Goal: Task Accomplishment & Management: Use online tool/utility

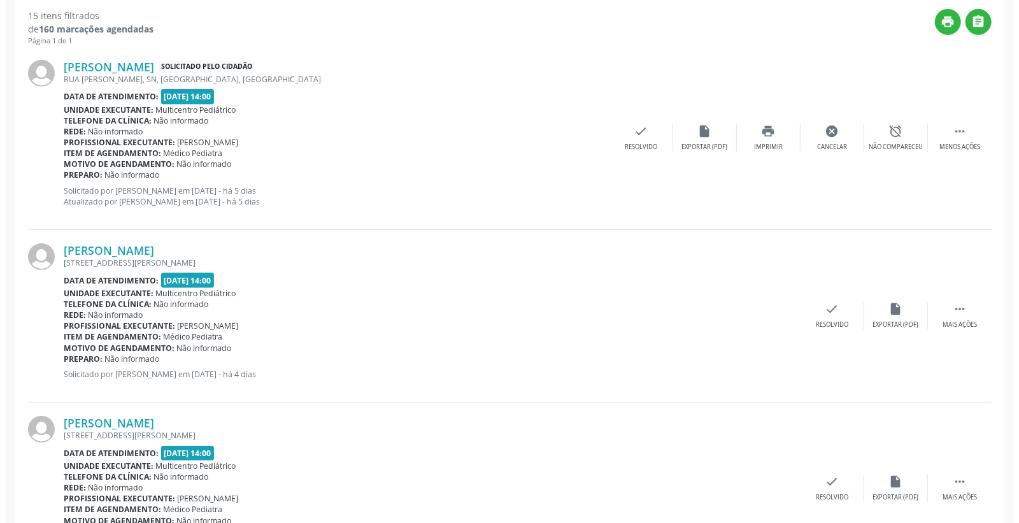
scroll to position [424, 0]
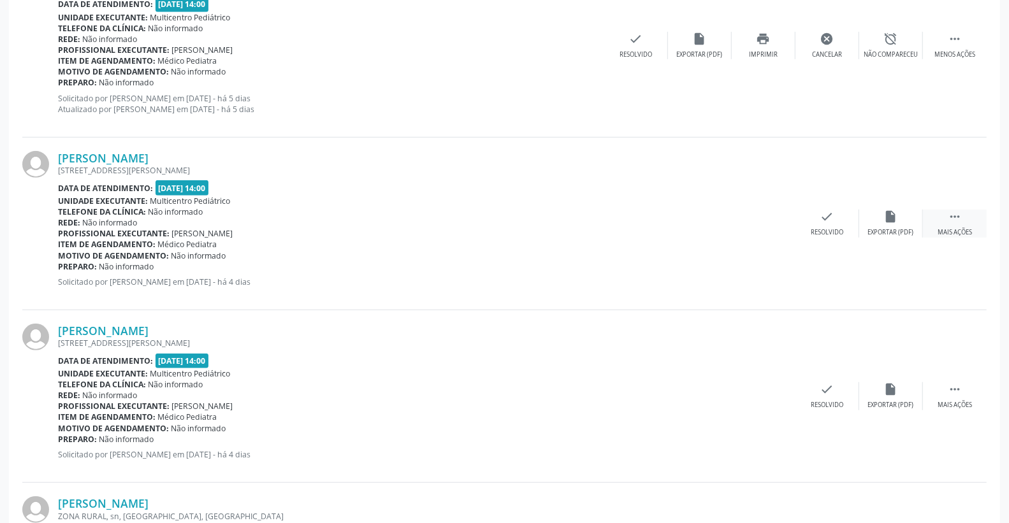
click at [960, 219] on icon "" at bounding box center [954, 217] width 14 height 14
click at [766, 220] on icon "print" at bounding box center [763, 217] width 14 height 14
click at [638, 215] on icon "check" at bounding box center [636, 217] width 14 height 14
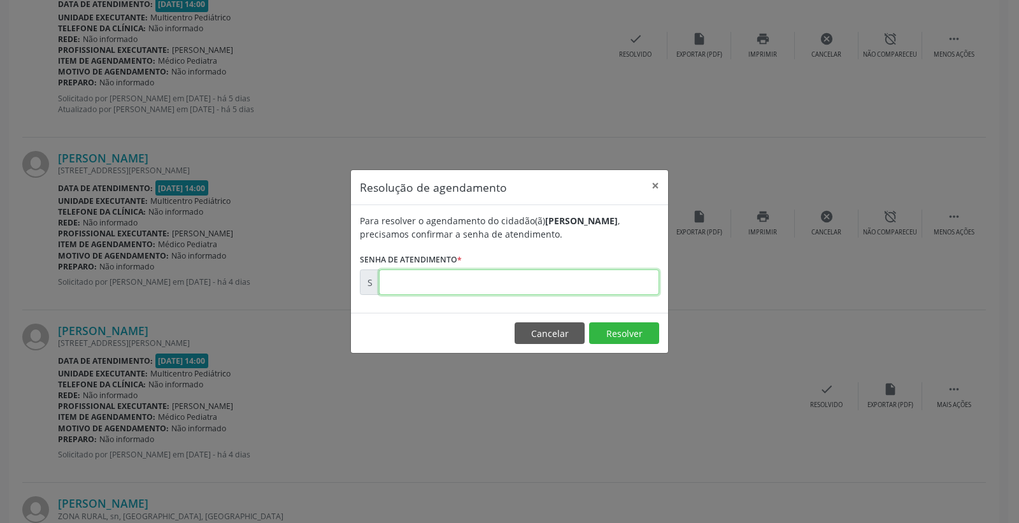
drag, startPoint x: 529, startPoint y: 264, endPoint x: 517, endPoint y: 281, distance: 21.0
paste input "00174047"
type input "00174047"
click at [625, 330] on button "Resolver" at bounding box center [624, 333] width 70 height 22
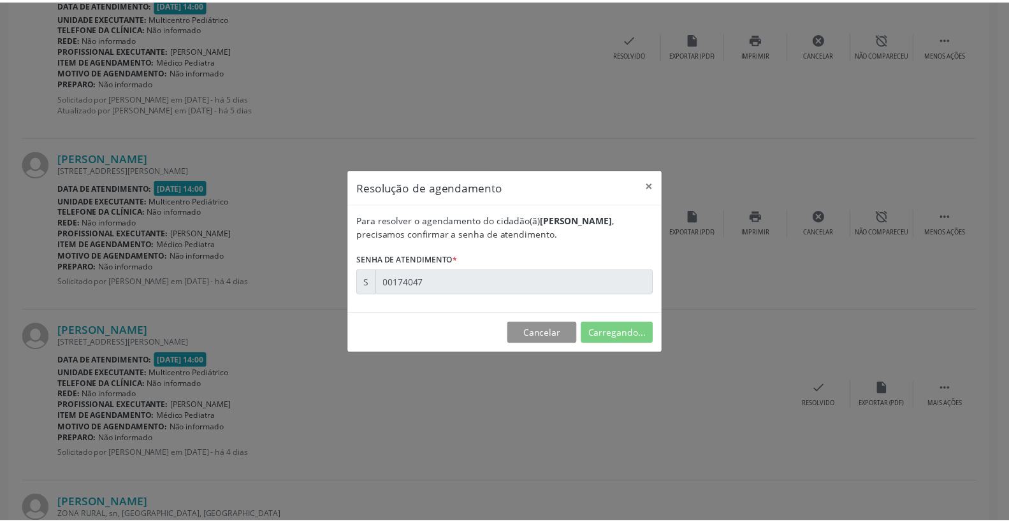
scroll to position [0, 0]
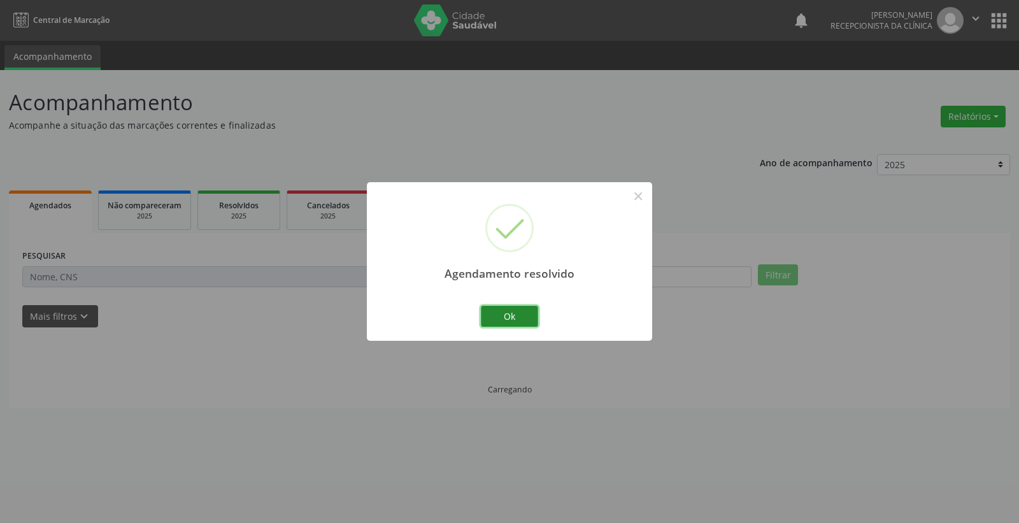
click at [535, 314] on div "Ok Cancel" at bounding box center [509, 316] width 63 height 27
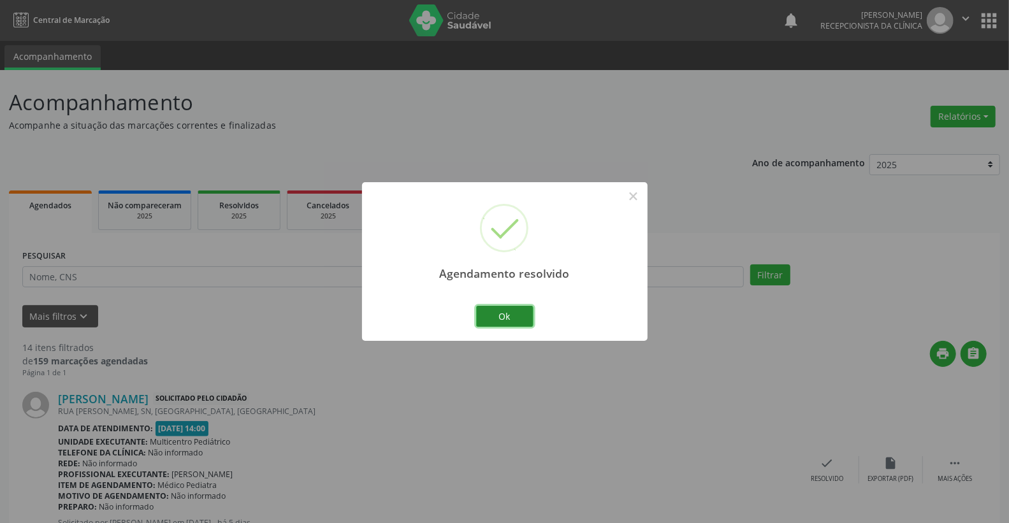
click at [510, 314] on button "Ok" at bounding box center [504, 317] width 57 height 22
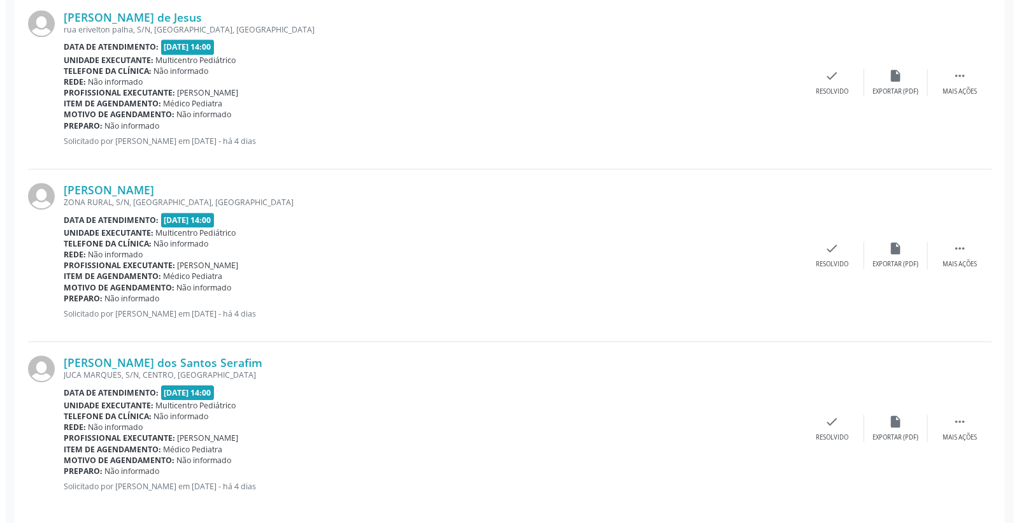
scroll to position [2305, 0]
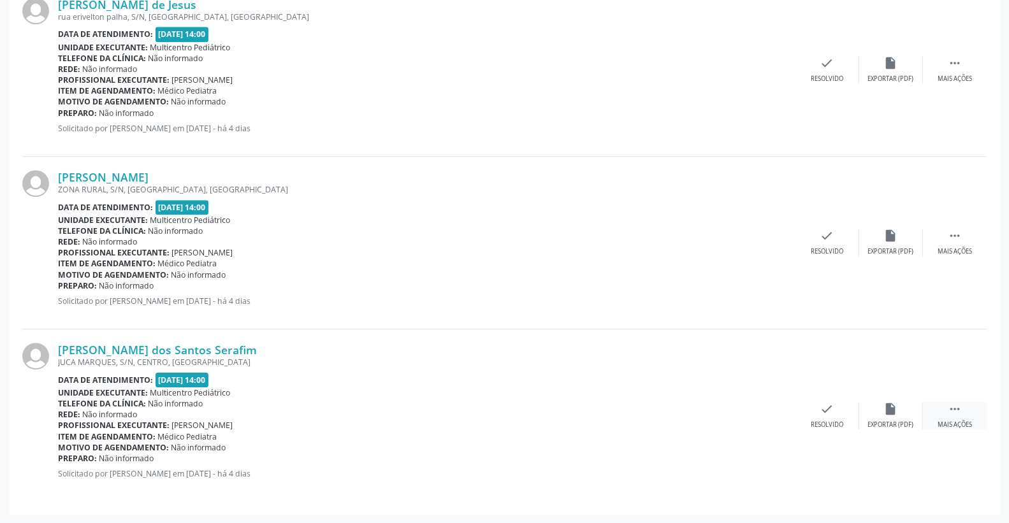
click at [959, 402] on icon "" at bounding box center [954, 409] width 14 height 14
click at [761, 415] on div "print Imprimir" at bounding box center [763, 415] width 64 height 27
click at [640, 409] on icon "check" at bounding box center [636, 409] width 14 height 14
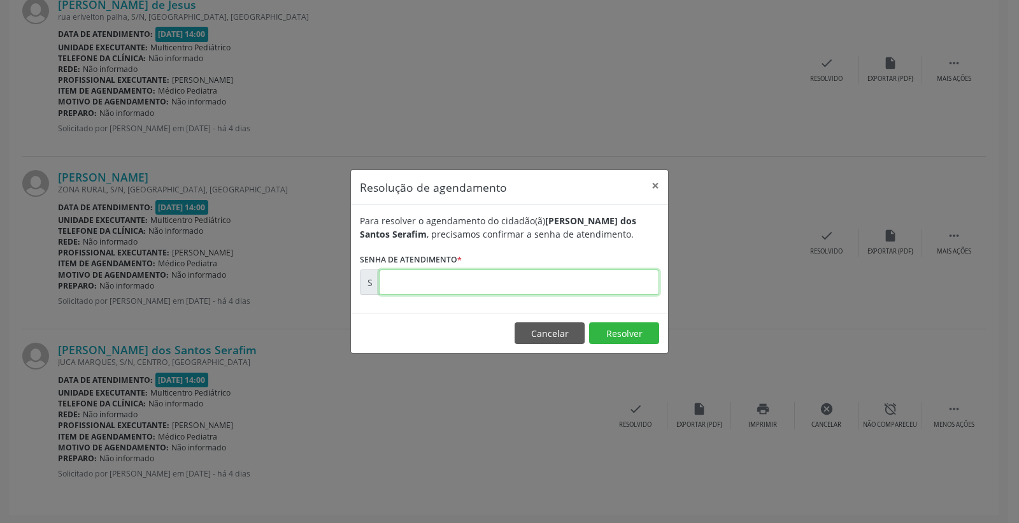
click at [533, 288] on input "text" at bounding box center [519, 281] width 280 height 25
paste input "00174345"
type input "00174345"
click at [628, 338] on button "Resolver" at bounding box center [624, 333] width 70 height 22
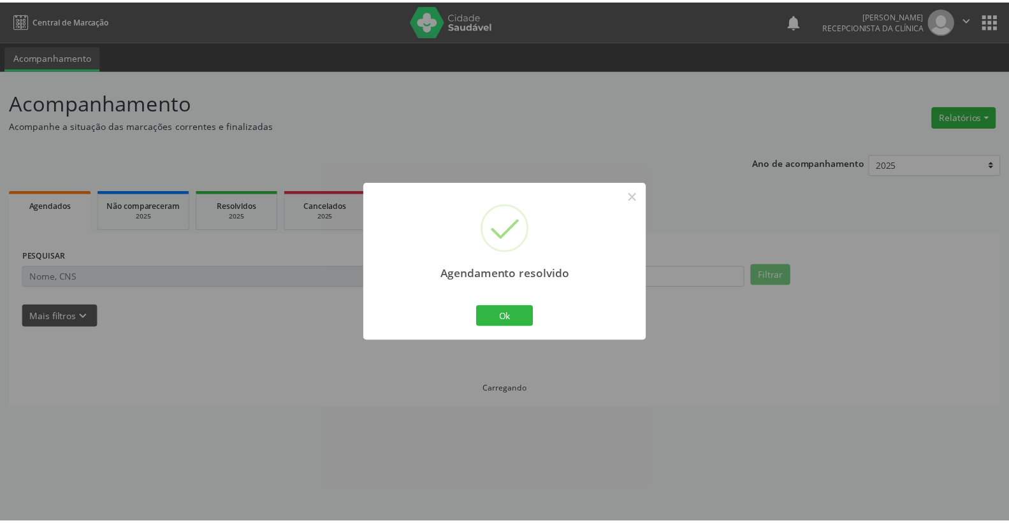
scroll to position [0, 0]
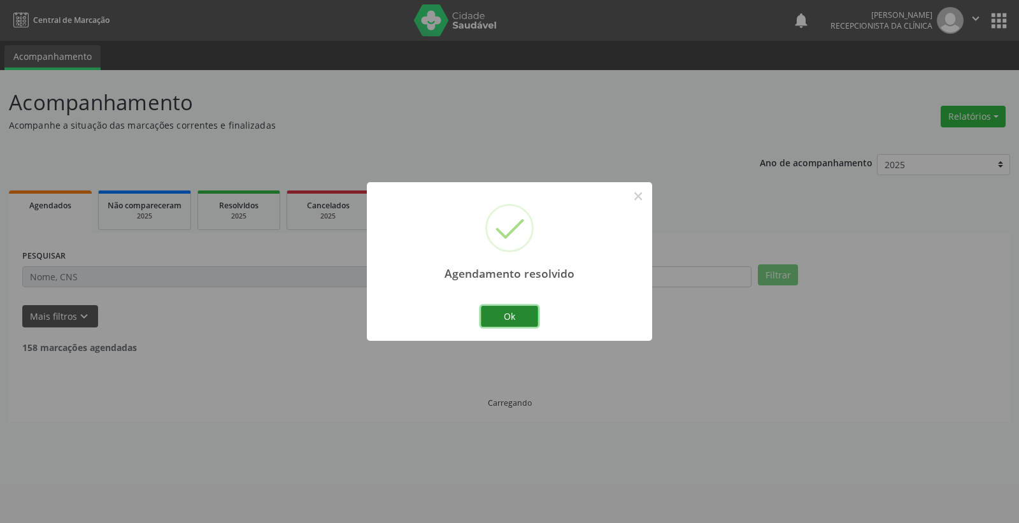
click at [524, 312] on button "Ok" at bounding box center [509, 317] width 57 height 22
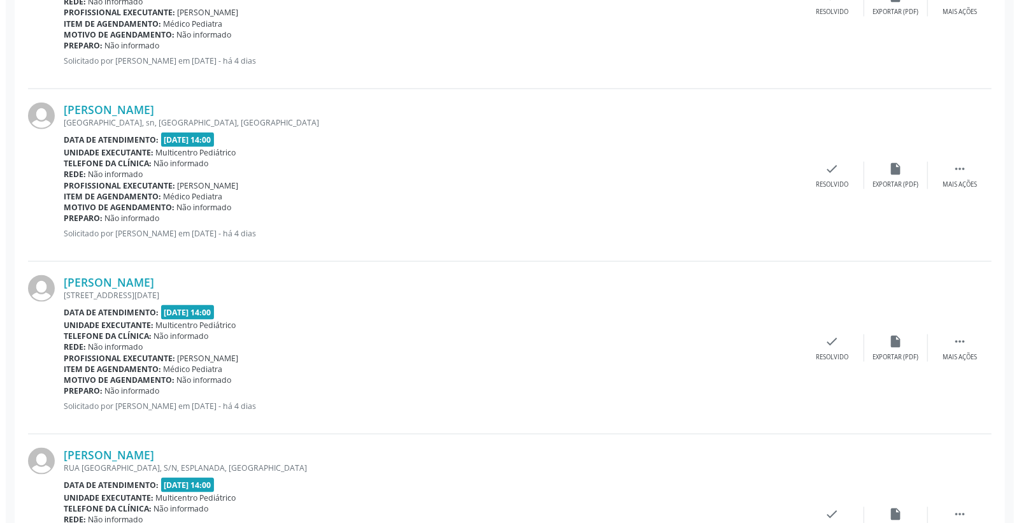
scroll to position [708, 0]
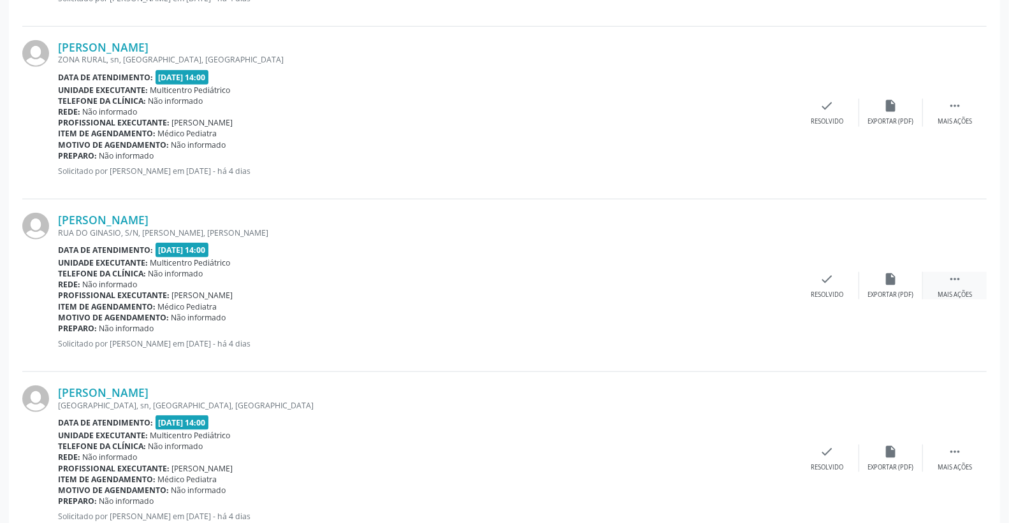
click at [951, 279] on icon "" at bounding box center [954, 279] width 14 height 14
click at [752, 282] on div "print Imprimir" at bounding box center [763, 285] width 64 height 27
click at [646, 282] on div "check Resolvido" at bounding box center [636, 285] width 64 height 27
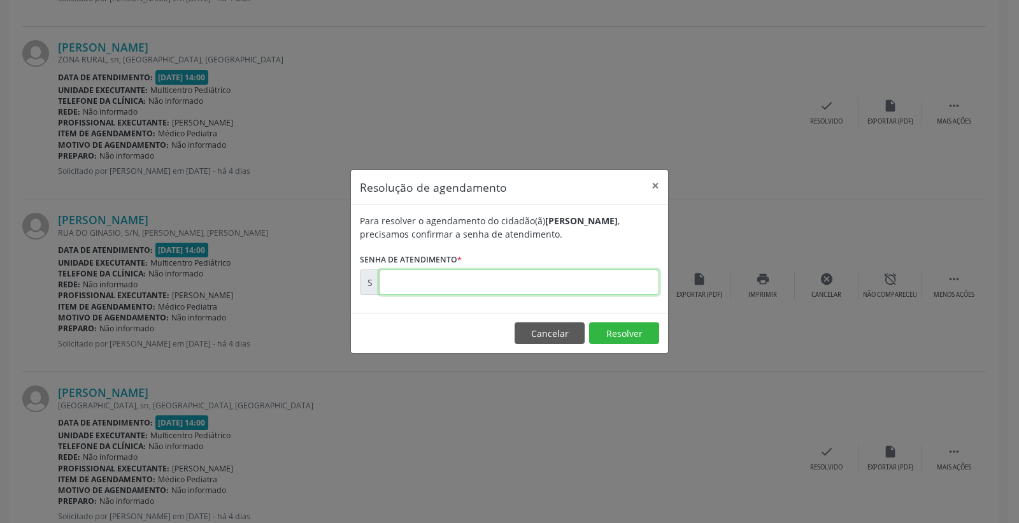
drag, startPoint x: 554, startPoint y: 293, endPoint x: 505, endPoint y: 282, distance: 51.0
paste input "00174198"
type input "00174198"
click at [622, 336] on button "Resolver" at bounding box center [624, 333] width 70 height 22
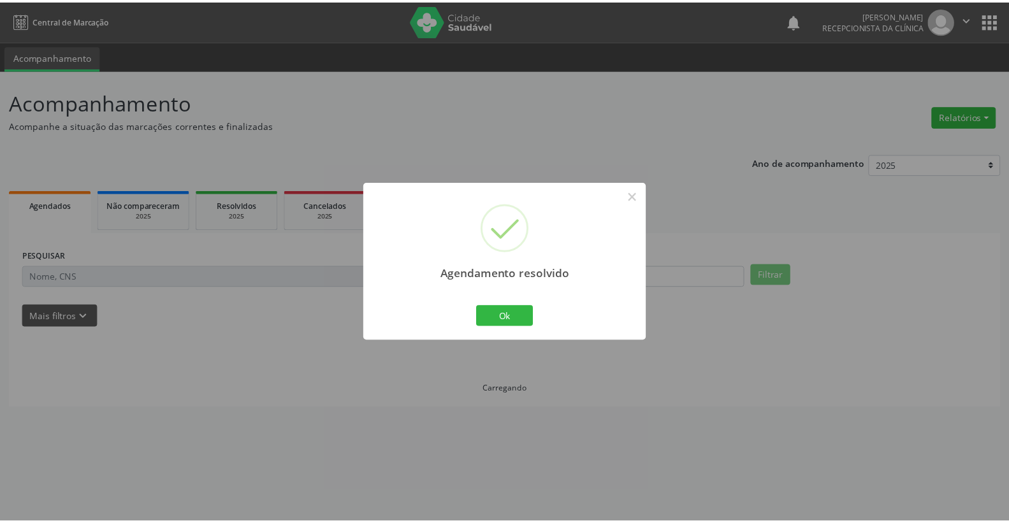
scroll to position [0, 0]
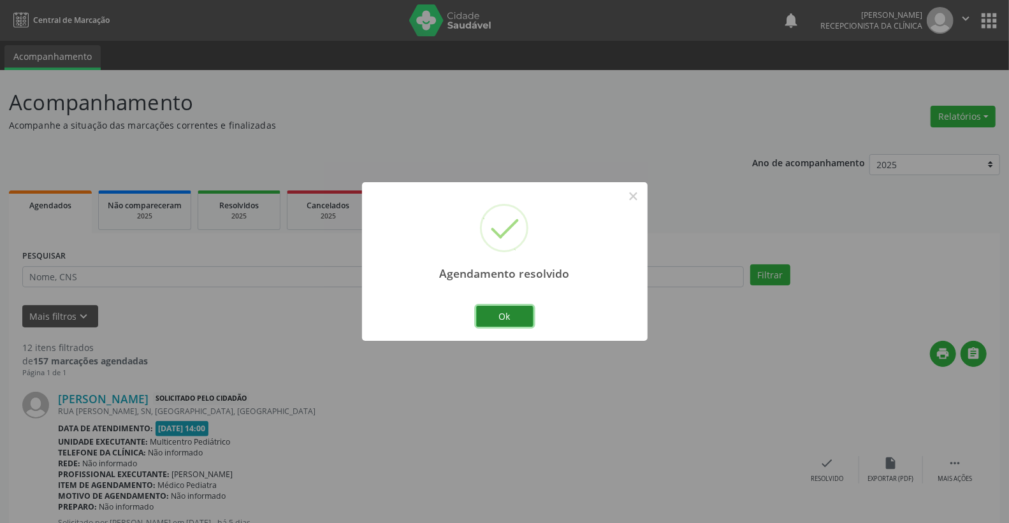
click at [528, 320] on button "Ok" at bounding box center [504, 317] width 57 height 22
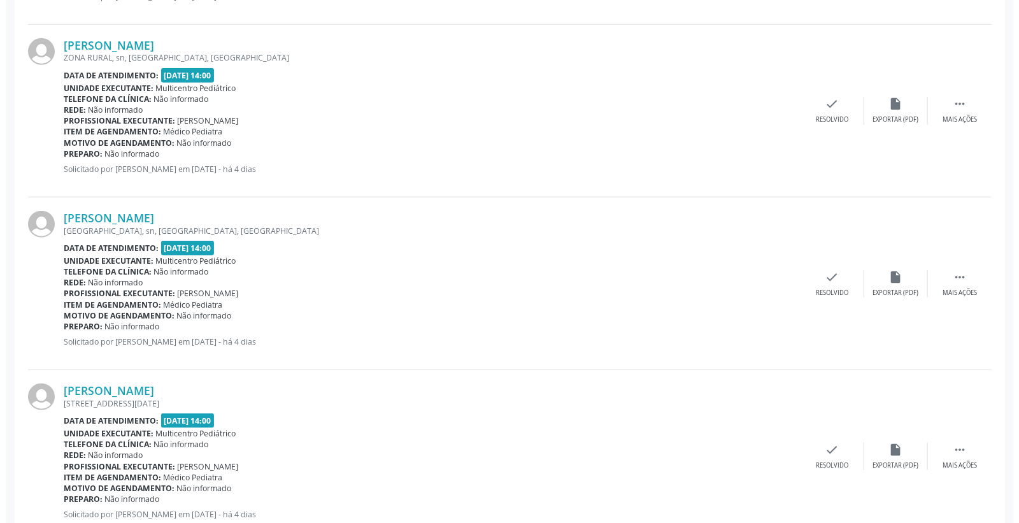
scroll to position [779, 0]
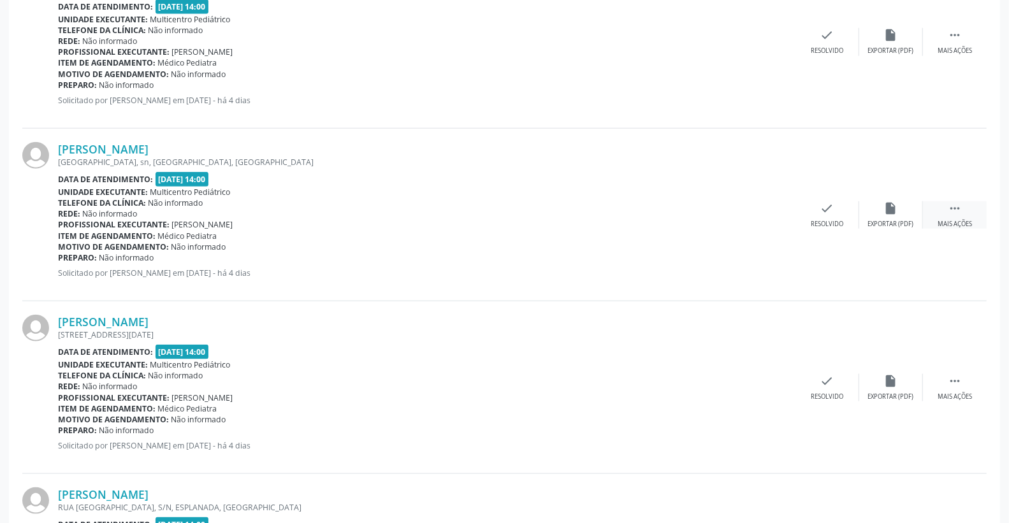
click at [959, 213] on icon "" at bounding box center [954, 208] width 14 height 14
click at [768, 210] on icon "print" at bounding box center [763, 208] width 14 height 14
click at [639, 208] on icon "check" at bounding box center [636, 208] width 14 height 14
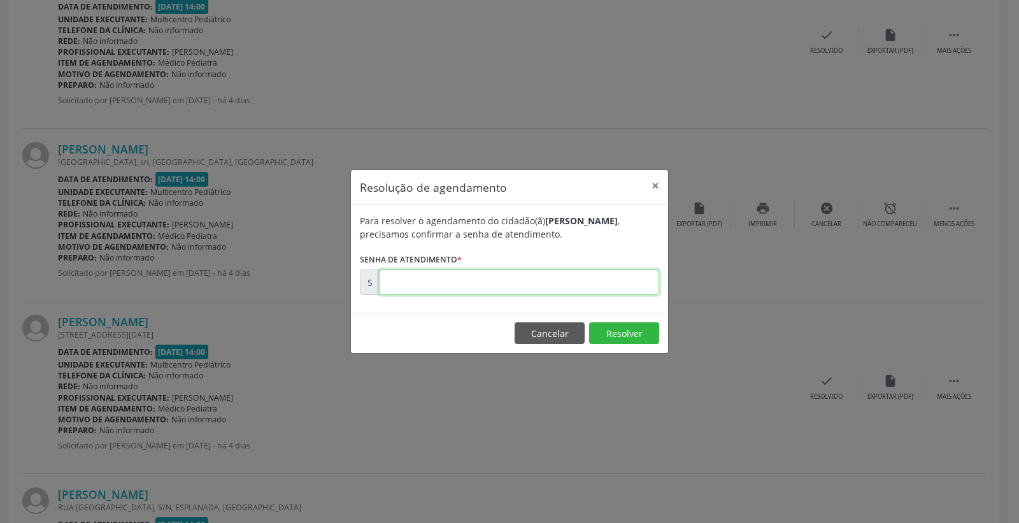
paste input "00174206"
type input "00174206"
click at [622, 334] on button "Resolver" at bounding box center [624, 333] width 70 height 22
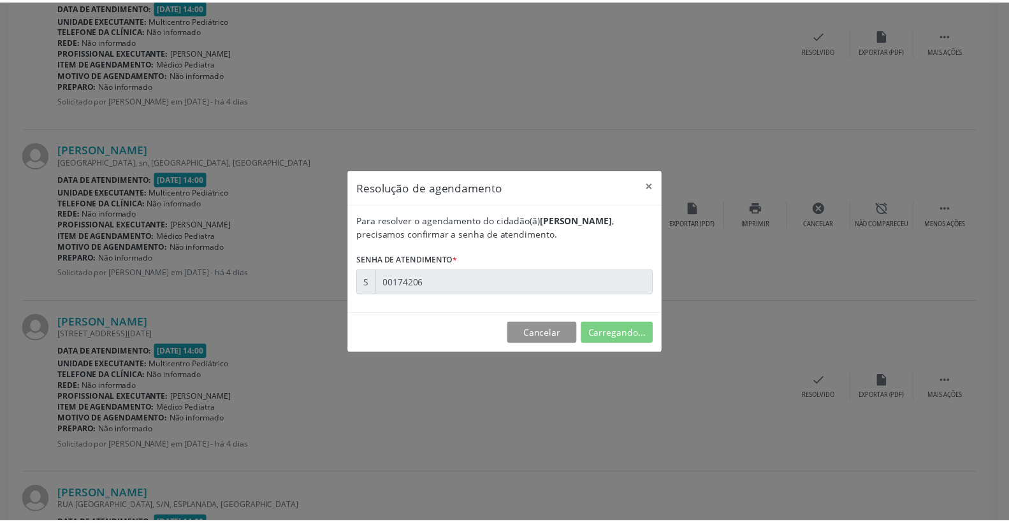
scroll to position [0, 0]
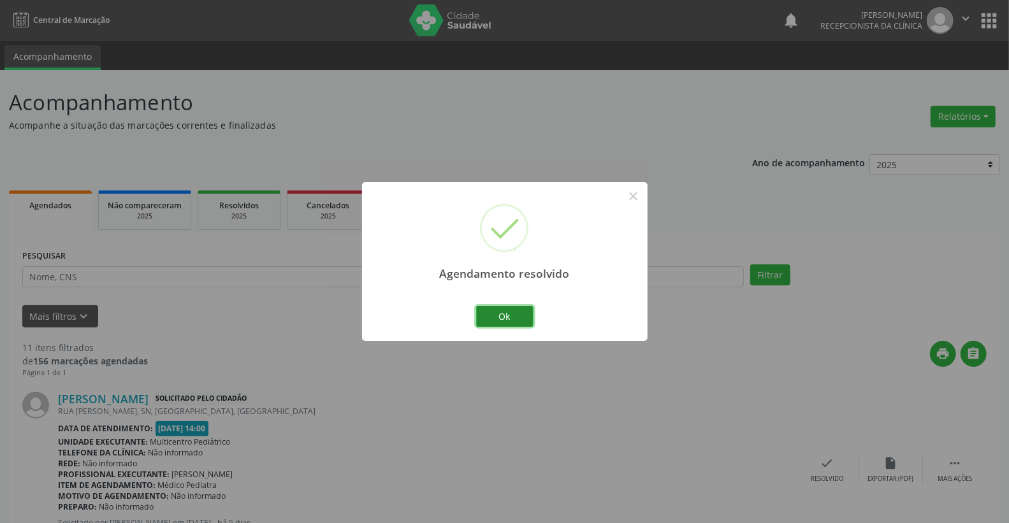
click at [499, 323] on button "Ok" at bounding box center [504, 317] width 57 height 22
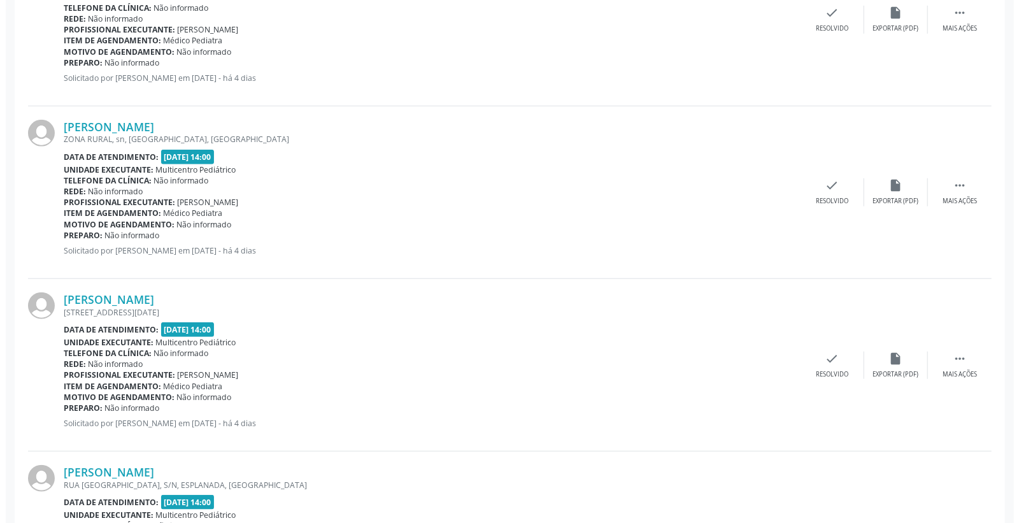
scroll to position [708, 0]
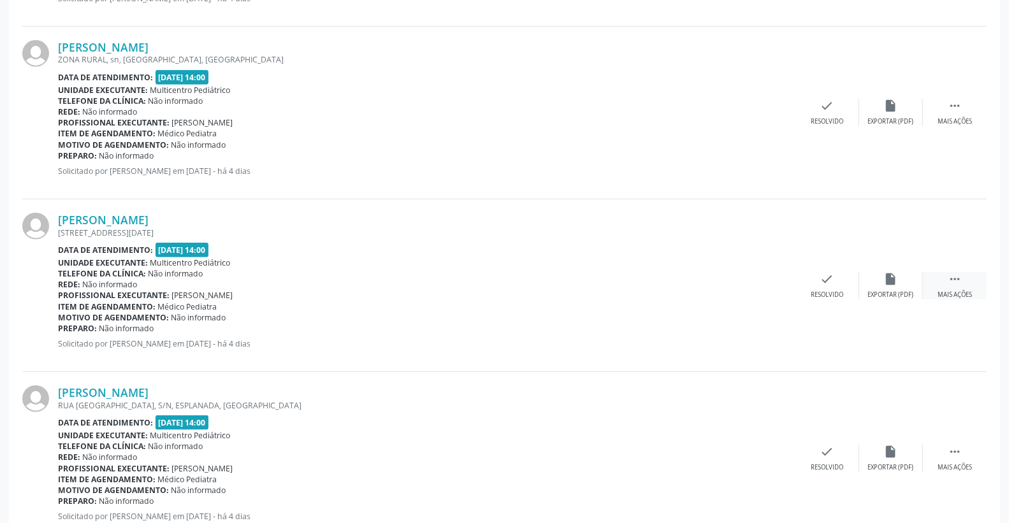
click at [956, 273] on icon "" at bounding box center [954, 279] width 14 height 14
click at [768, 277] on icon "print" at bounding box center [763, 279] width 14 height 14
click at [641, 281] on icon "check" at bounding box center [636, 279] width 14 height 14
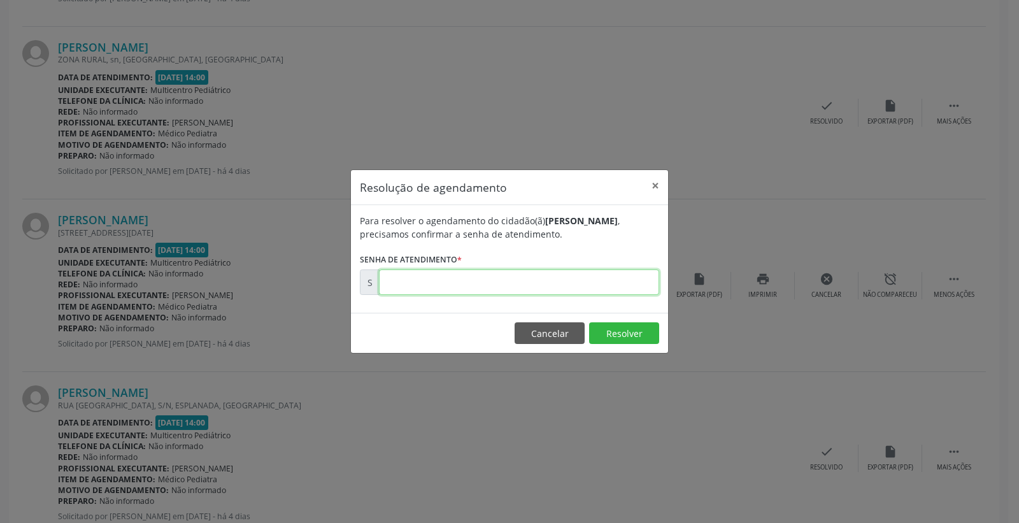
paste input "00174207"
type input "00174207"
click at [628, 329] on button "Resolver" at bounding box center [624, 333] width 70 height 22
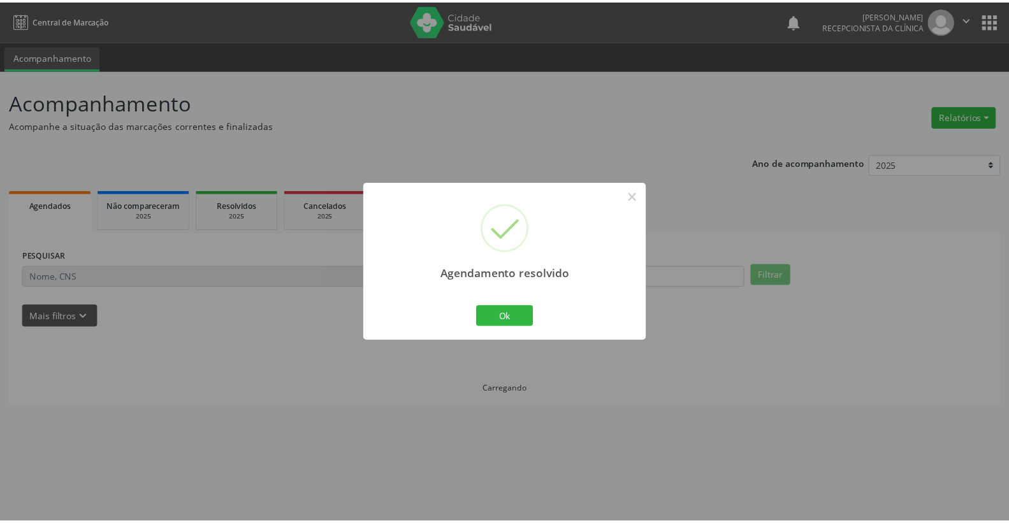
scroll to position [0, 0]
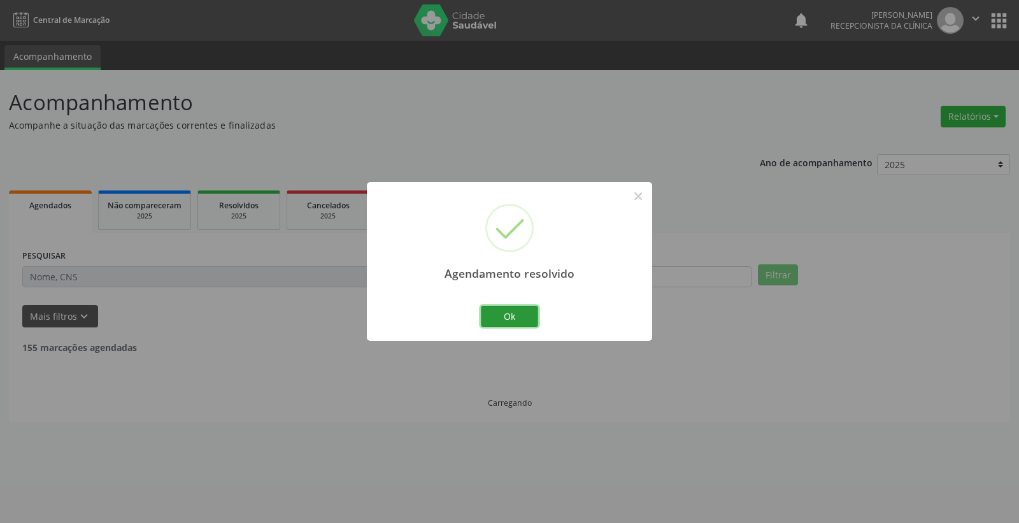
drag, startPoint x: 525, startPoint y: 310, endPoint x: 519, endPoint y: 298, distance: 13.4
click at [524, 308] on button "Ok" at bounding box center [509, 317] width 57 height 22
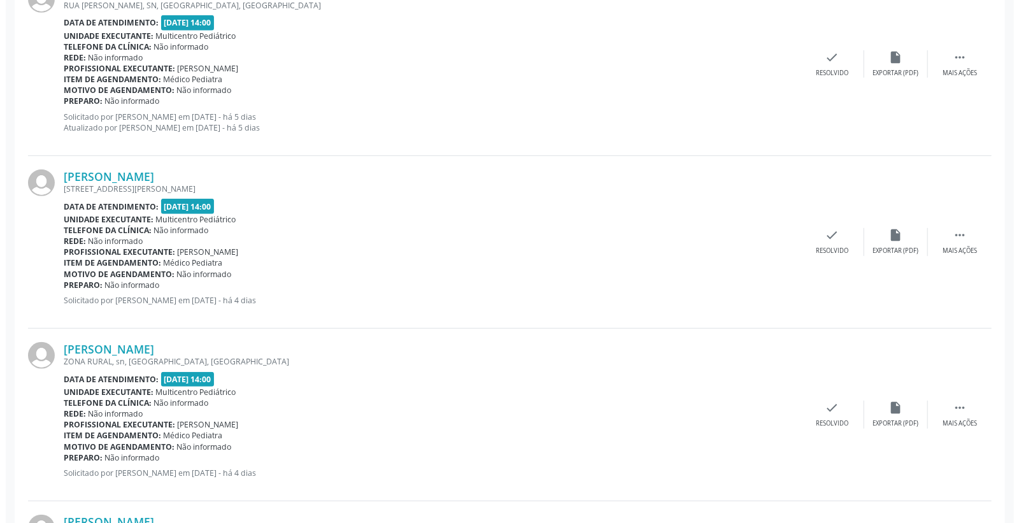
scroll to position [495, 0]
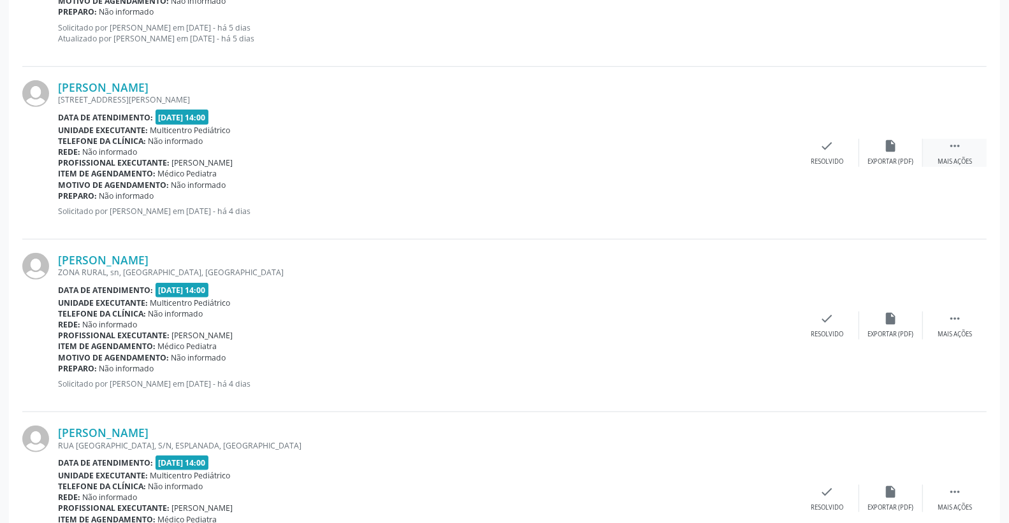
click at [966, 145] on div " Mais ações" at bounding box center [955, 152] width 64 height 27
click at [761, 149] on icon "print" at bounding box center [763, 146] width 14 height 14
click at [640, 154] on div "check Resolvido" at bounding box center [636, 152] width 64 height 27
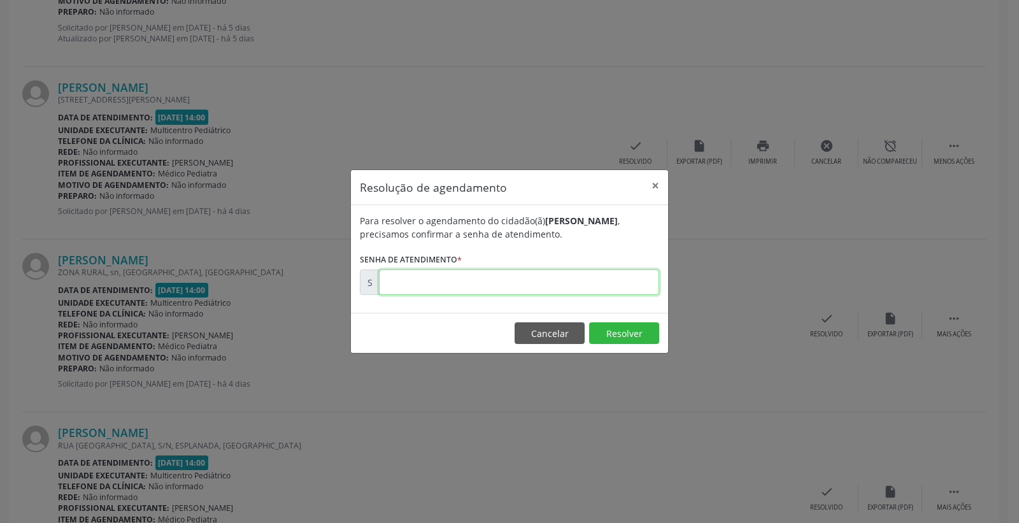
paste input "00174126"
type input "00174126"
click at [632, 331] on button "Resolver" at bounding box center [624, 333] width 70 height 22
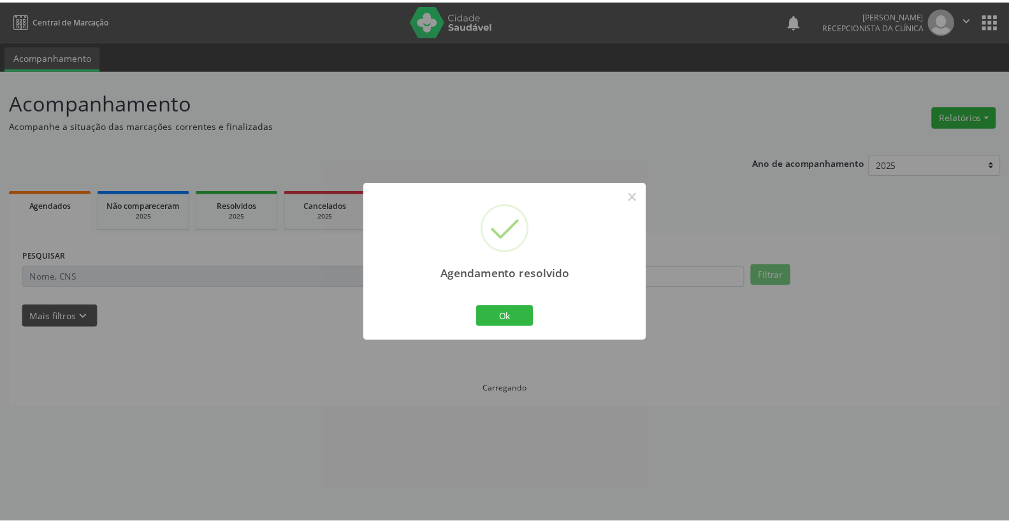
scroll to position [0, 0]
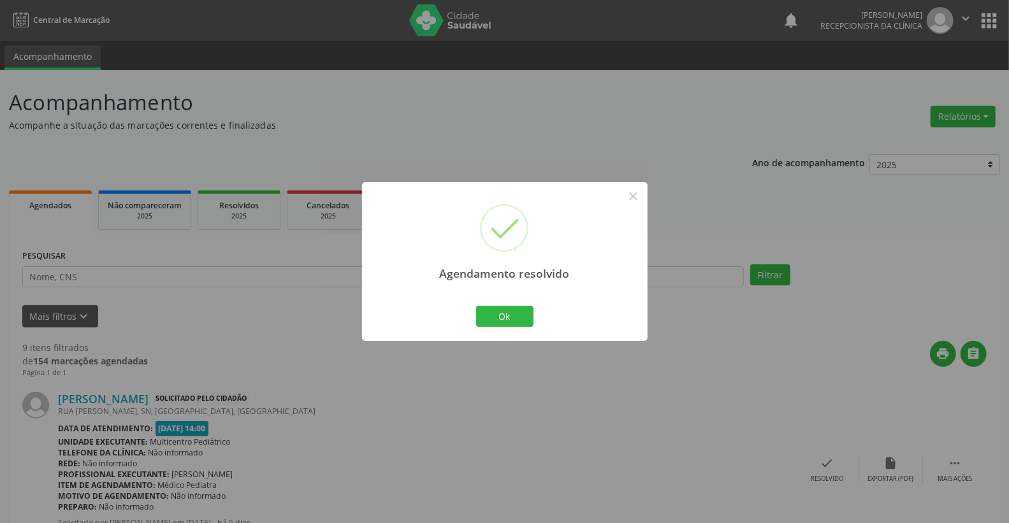
click at [492, 303] on div "Ok Cancel" at bounding box center [504, 316] width 63 height 27
click at [521, 310] on button "Ok" at bounding box center [504, 317] width 57 height 22
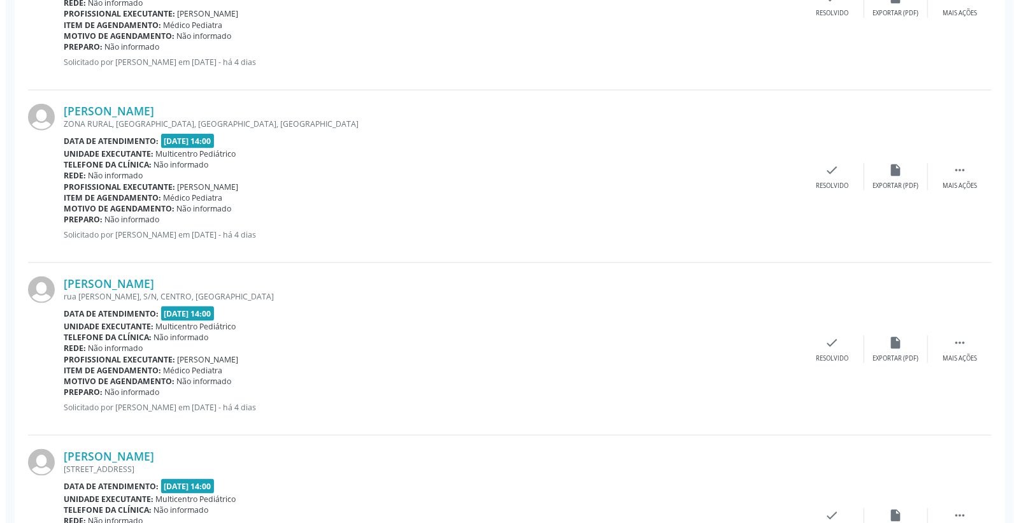
scroll to position [991, 0]
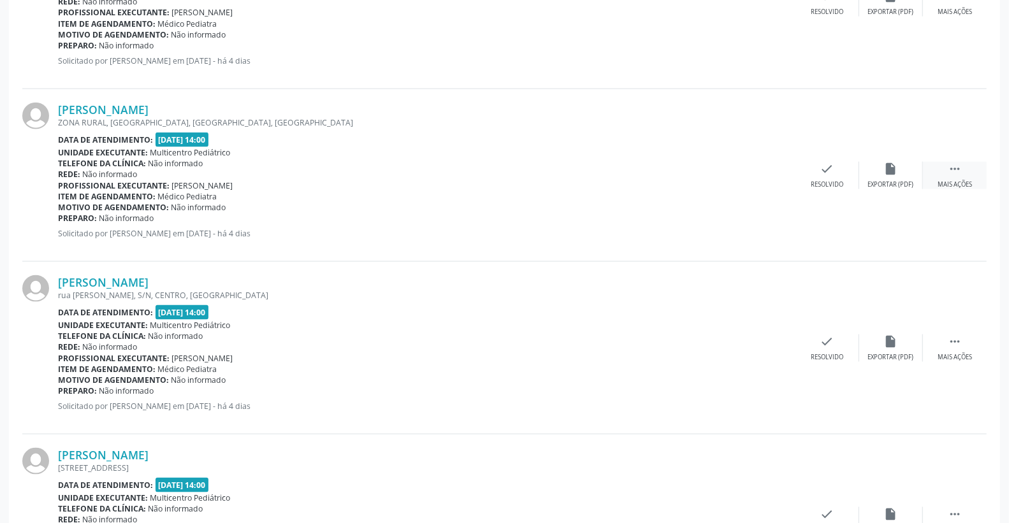
click at [952, 164] on icon "" at bounding box center [954, 169] width 14 height 14
click at [765, 175] on div "print Imprimir" at bounding box center [763, 175] width 64 height 27
click at [638, 175] on div "check Resolvido" at bounding box center [636, 175] width 64 height 27
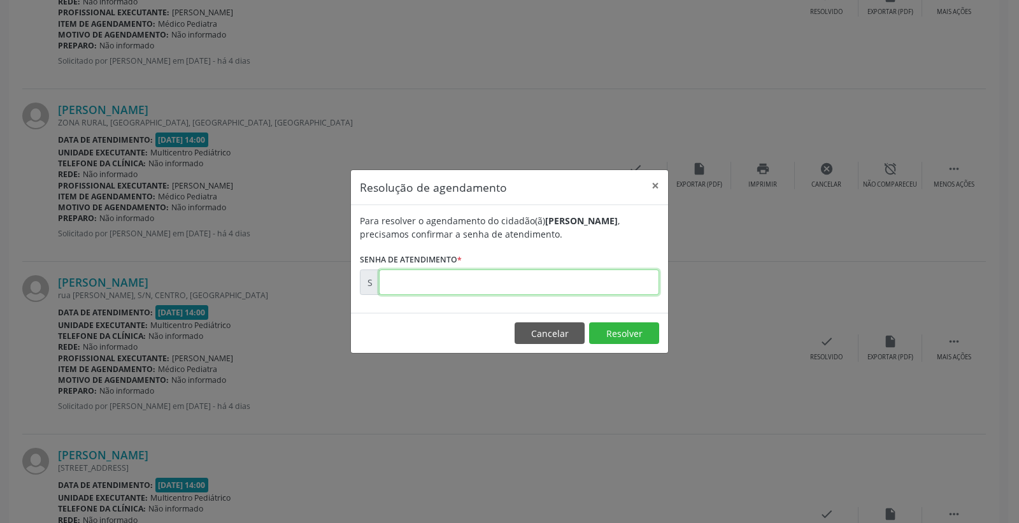
paste input "00174270"
type input "00174270"
click at [606, 326] on button "Resolver" at bounding box center [624, 333] width 70 height 22
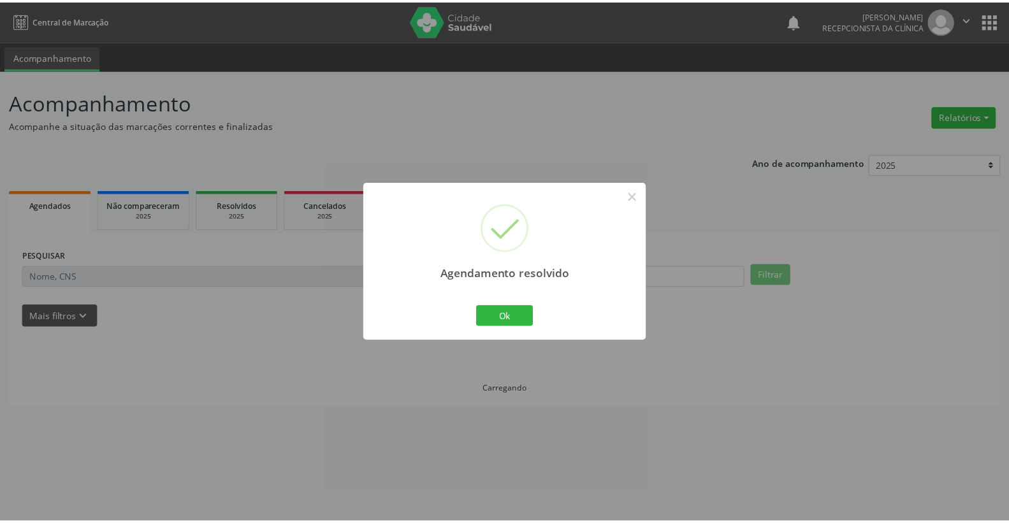
scroll to position [0, 0]
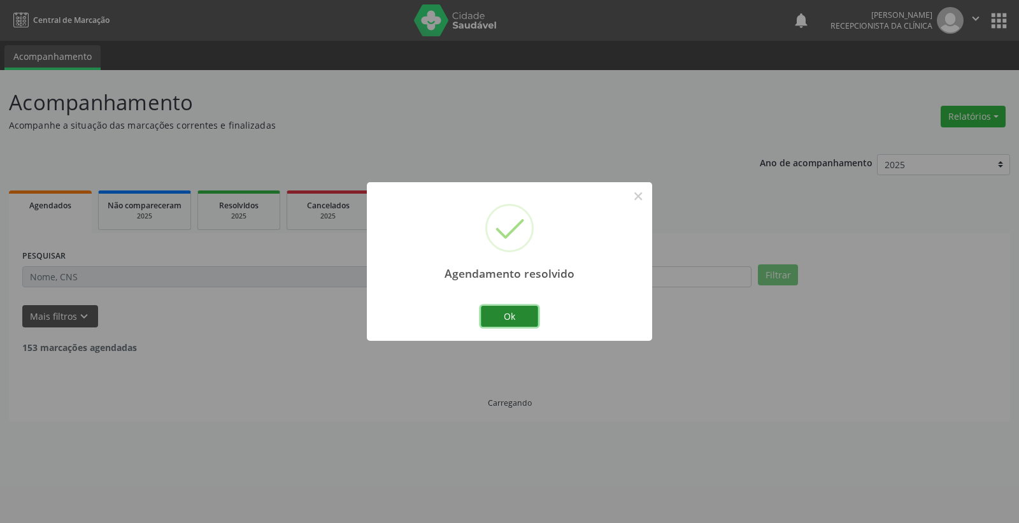
click at [531, 317] on button "Ok" at bounding box center [509, 317] width 57 height 22
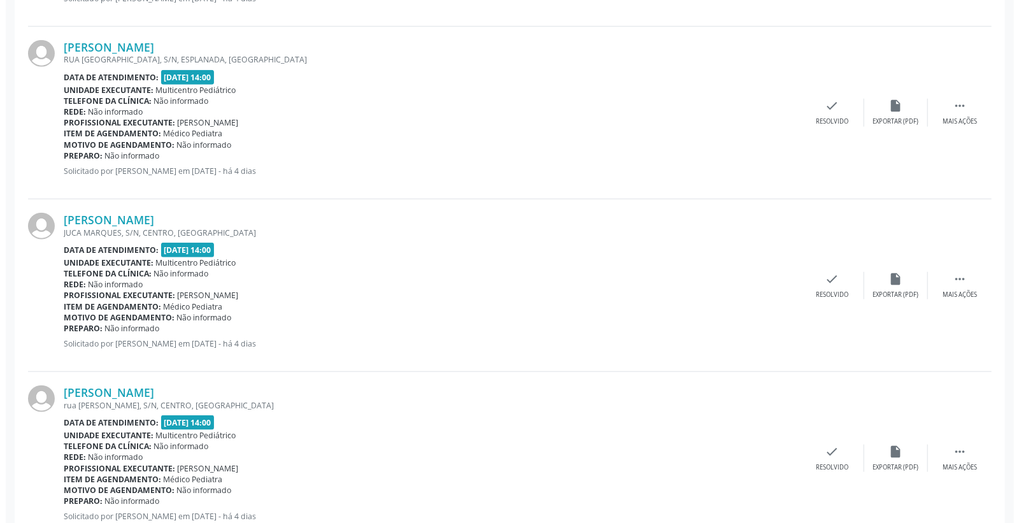
scroll to position [637, 0]
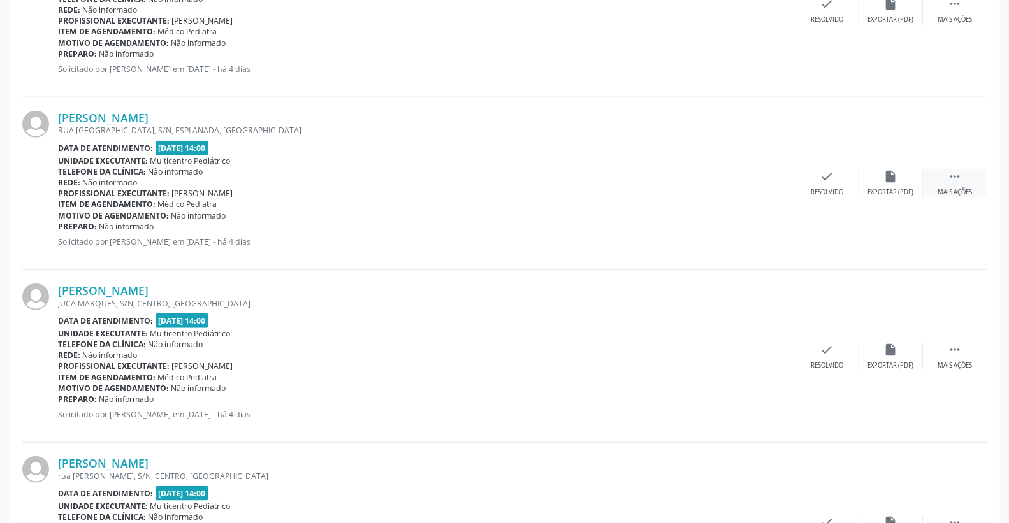
click at [958, 174] on icon "" at bounding box center [954, 176] width 14 height 14
click at [775, 179] on div "print Imprimir" at bounding box center [763, 182] width 64 height 27
click at [632, 182] on icon "check" at bounding box center [636, 176] width 14 height 14
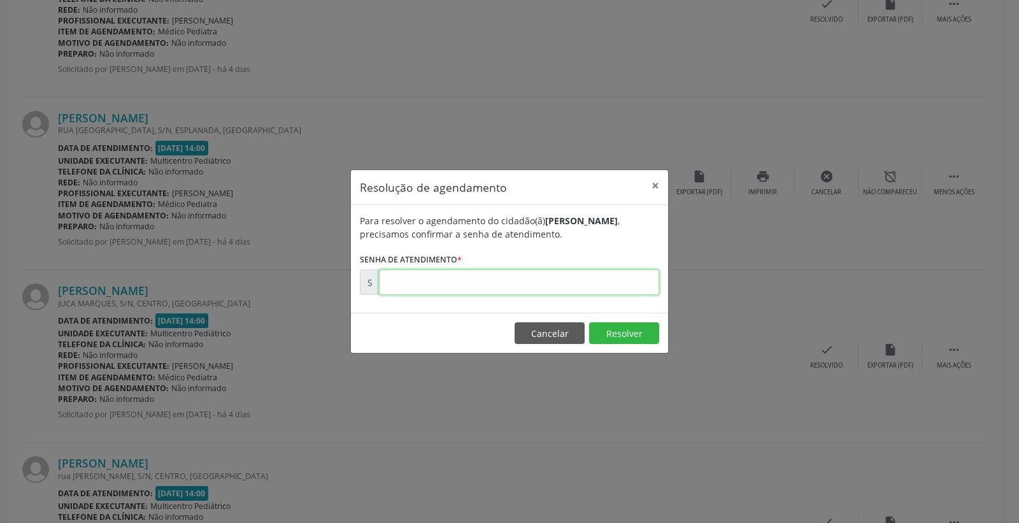
paste input "00174257"
type input "00174257"
click at [629, 333] on button "Resolver" at bounding box center [624, 333] width 70 height 22
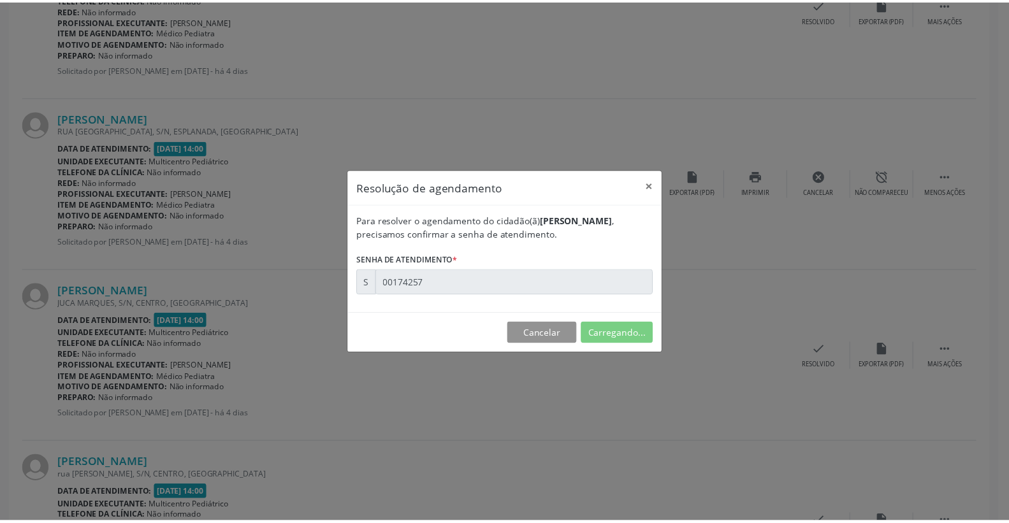
scroll to position [0, 0]
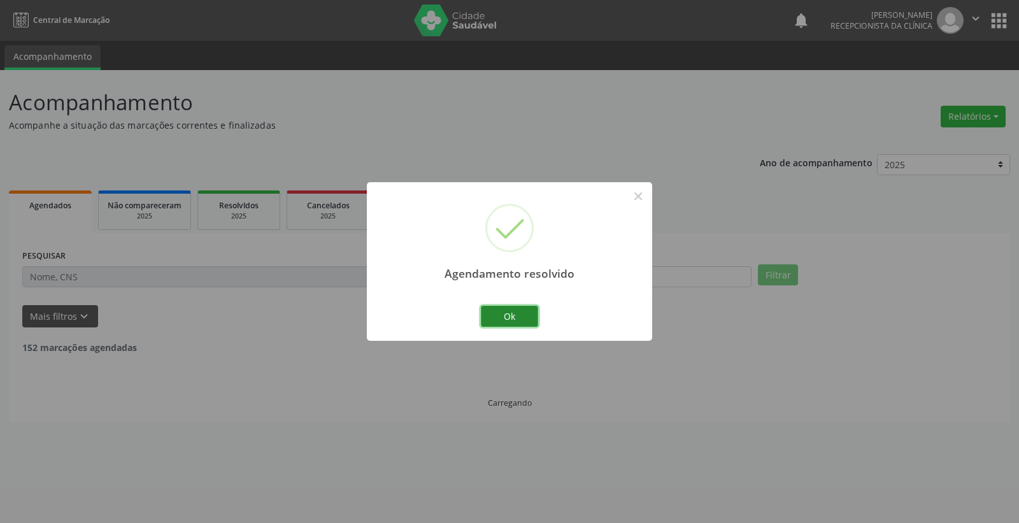
click at [522, 310] on button "Ok" at bounding box center [509, 317] width 57 height 22
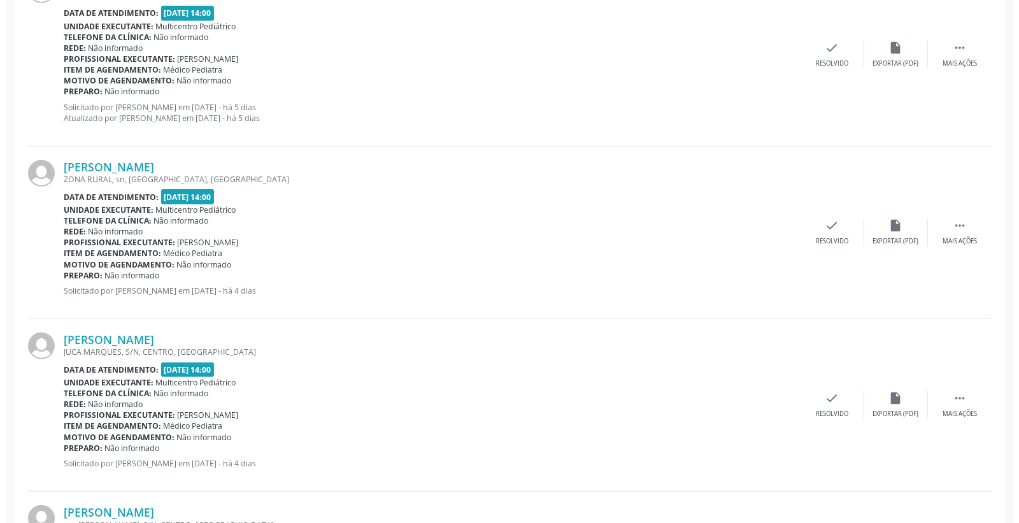
scroll to position [424, 0]
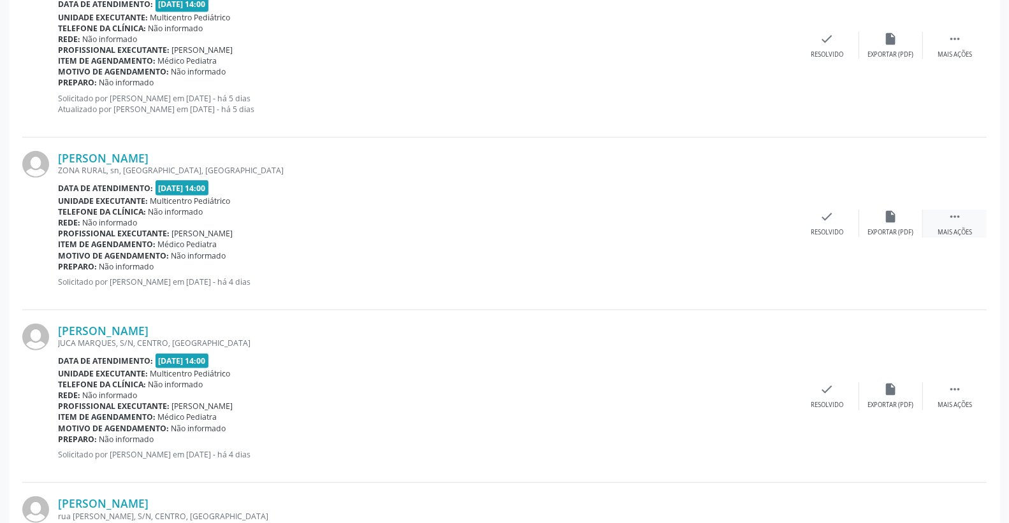
click at [962, 219] on div " Mais ações" at bounding box center [955, 223] width 64 height 27
click at [771, 217] on div "print Imprimir" at bounding box center [763, 223] width 64 height 27
click at [635, 233] on div "Resolvido" at bounding box center [635, 232] width 32 height 9
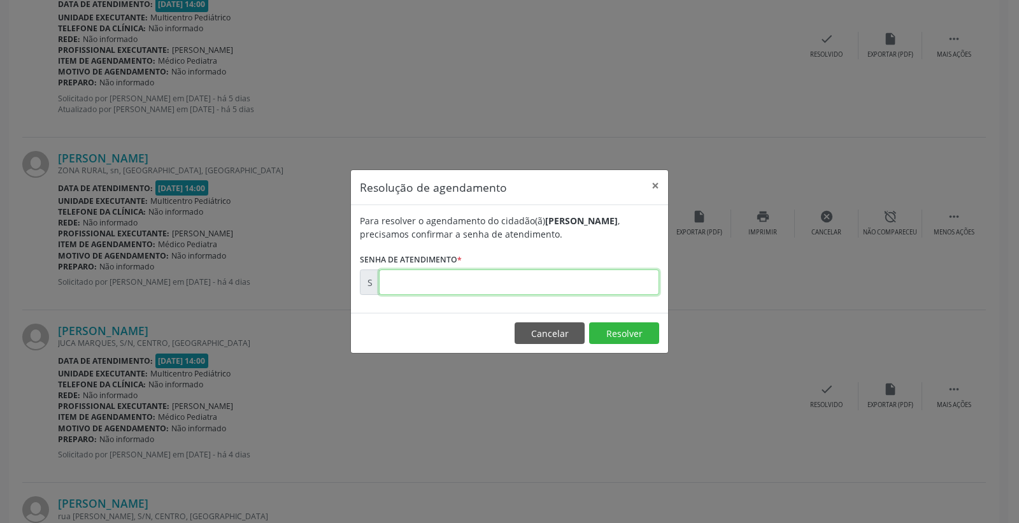
paste input "00174139"
type input "00174139"
click at [621, 340] on button "Resolver" at bounding box center [624, 333] width 70 height 22
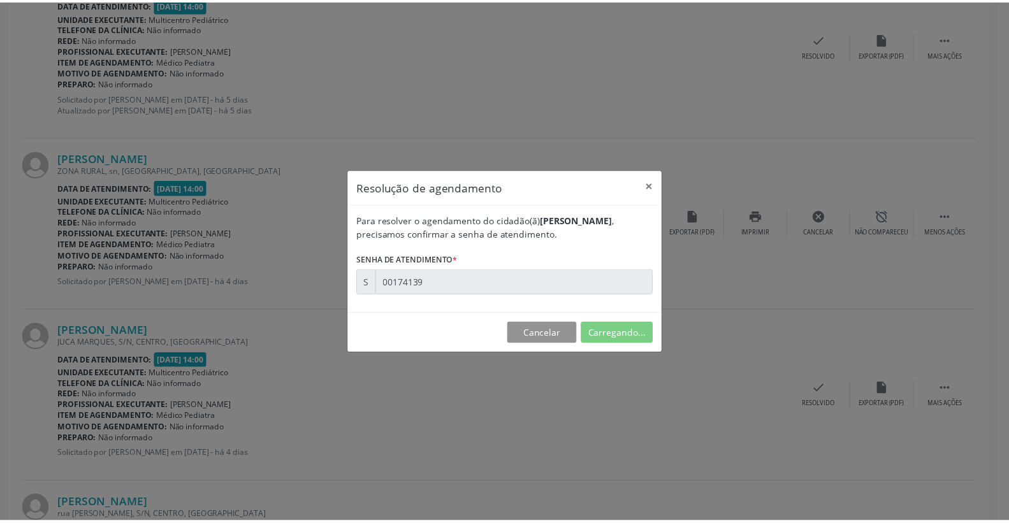
scroll to position [0, 0]
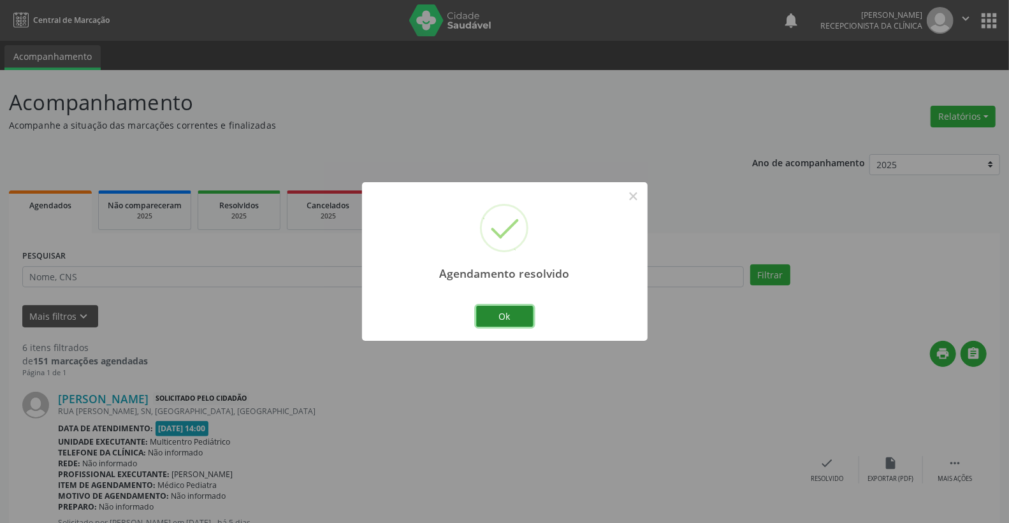
click at [508, 309] on button "Ok" at bounding box center [504, 317] width 57 height 22
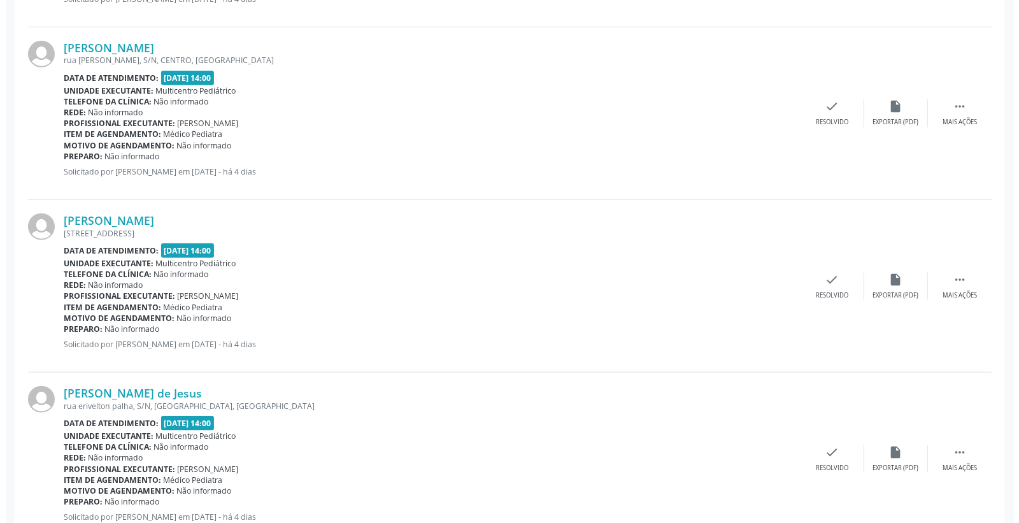
scroll to position [708, 0]
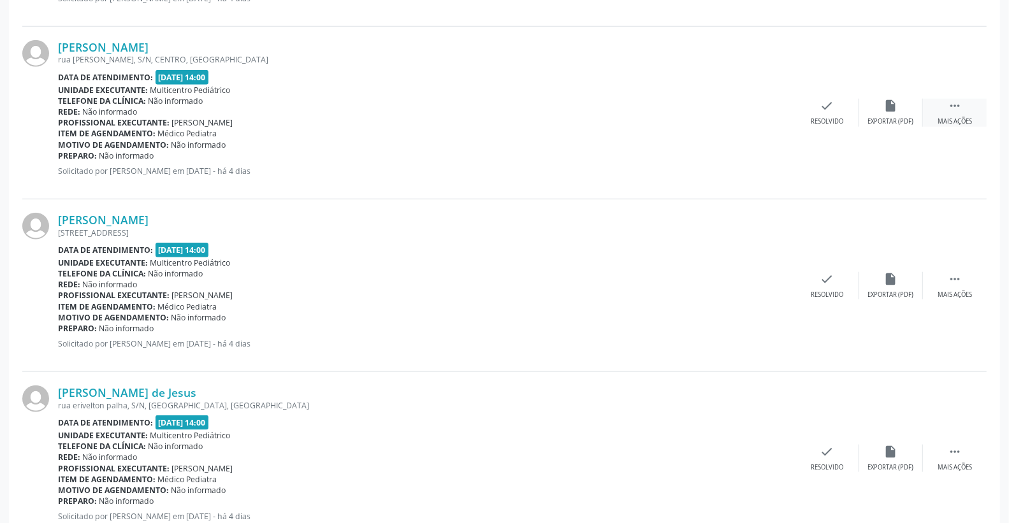
click at [966, 106] on div " Mais ações" at bounding box center [955, 112] width 64 height 27
click at [770, 106] on div "print Imprimir" at bounding box center [763, 112] width 64 height 27
click at [633, 100] on icon "check" at bounding box center [636, 106] width 14 height 14
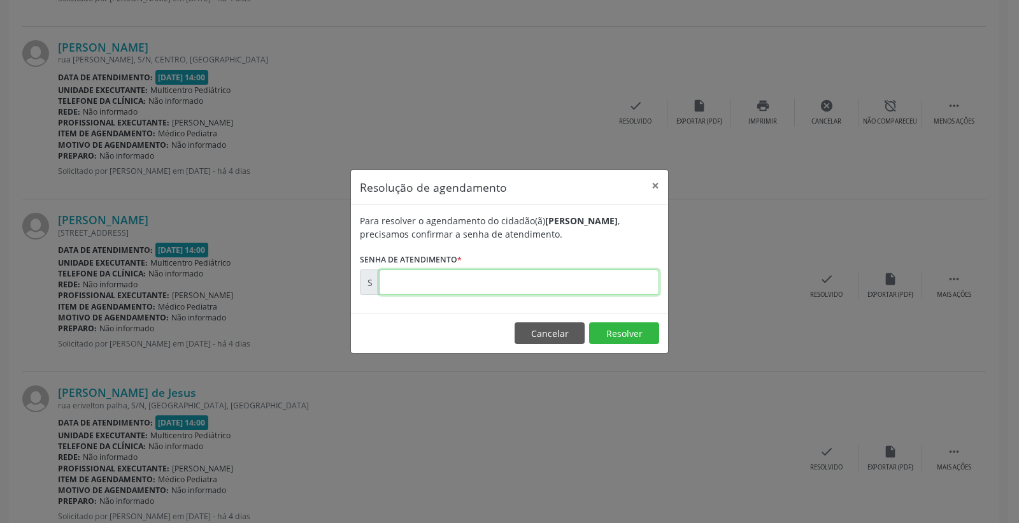
paste input "00174272"
type input "00174272"
click at [614, 327] on button "Resolver" at bounding box center [624, 333] width 70 height 22
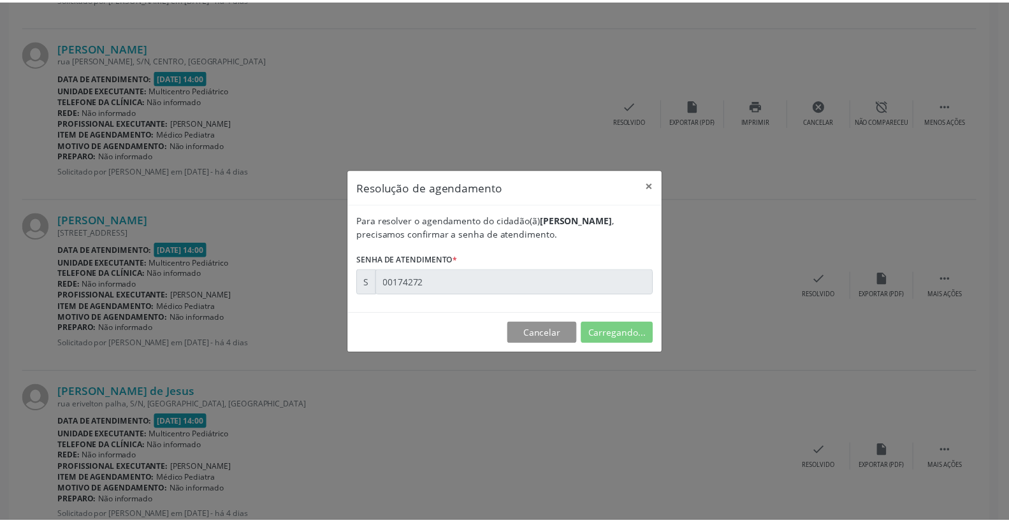
scroll to position [0, 0]
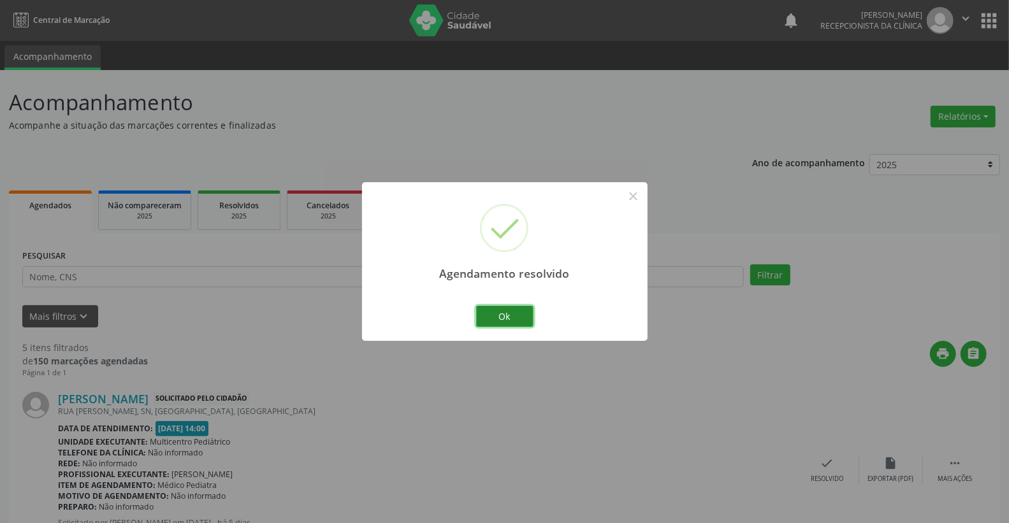
click at [514, 306] on button "Ok" at bounding box center [504, 317] width 57 height 22
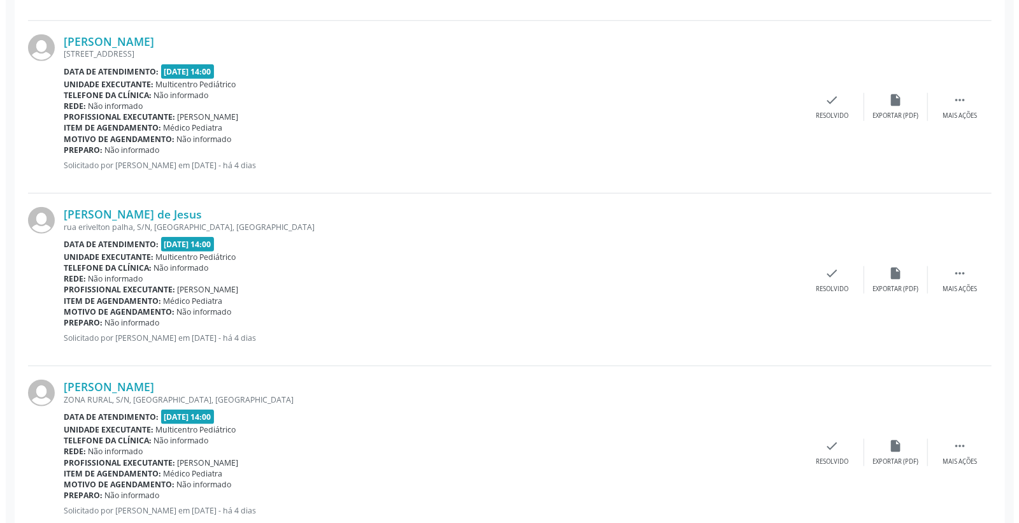
scroll to position [751, 0]
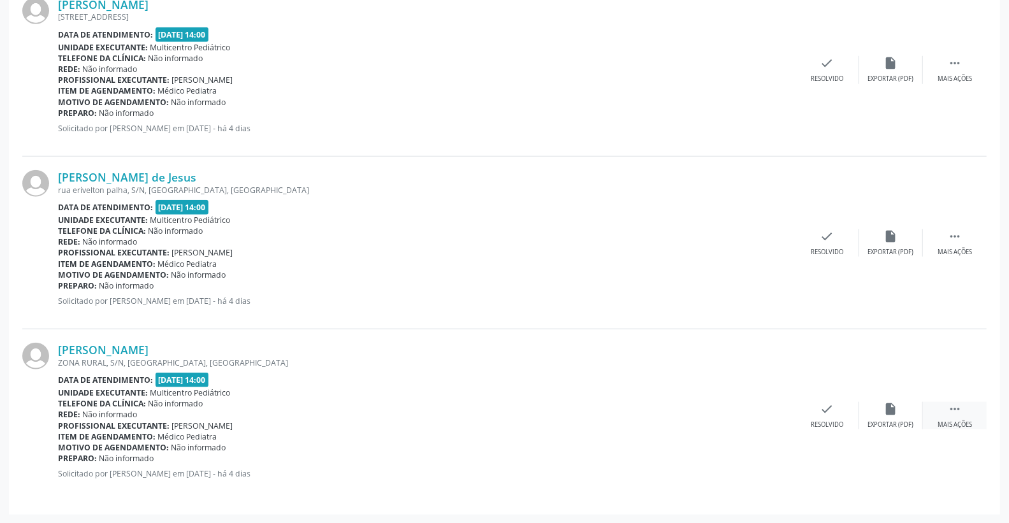
click at [965, 413] on div " Mais ações" at bounding box center [955, 415] width 64 height 27
click at [766, 410] on icon "print" at bounding box center [763, 409] width 14 height 14
click at [633, 415] on div "check Resolvido" at bounding box center [636, 415] width 64 height 27
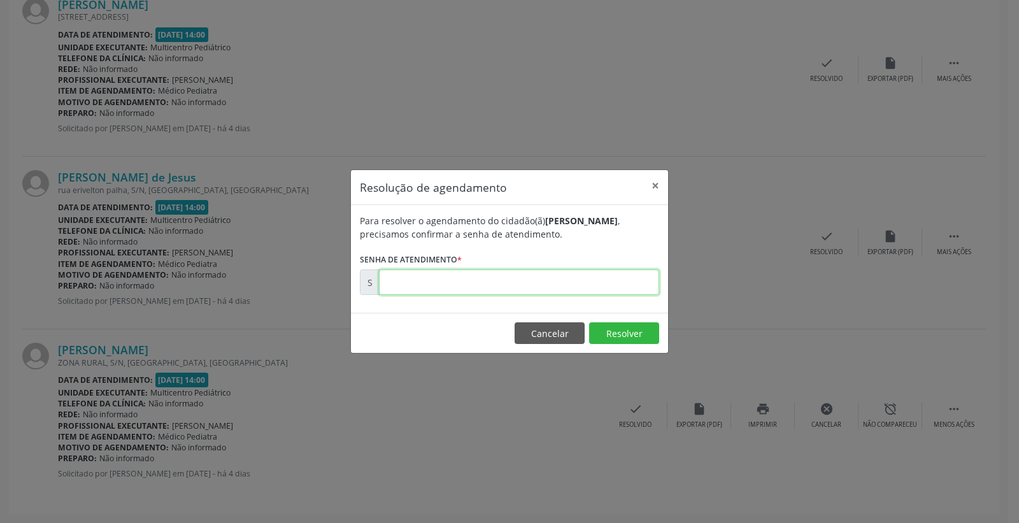
paste input "00174343"
type input "00174343"
click at [612, 346] on footer "Cancelar Resolver" at bounding box center [509, 333] width 317 height 40
click at [614, 333] on button "Resolver" at bounding box center [624, 333] width 70 height 22
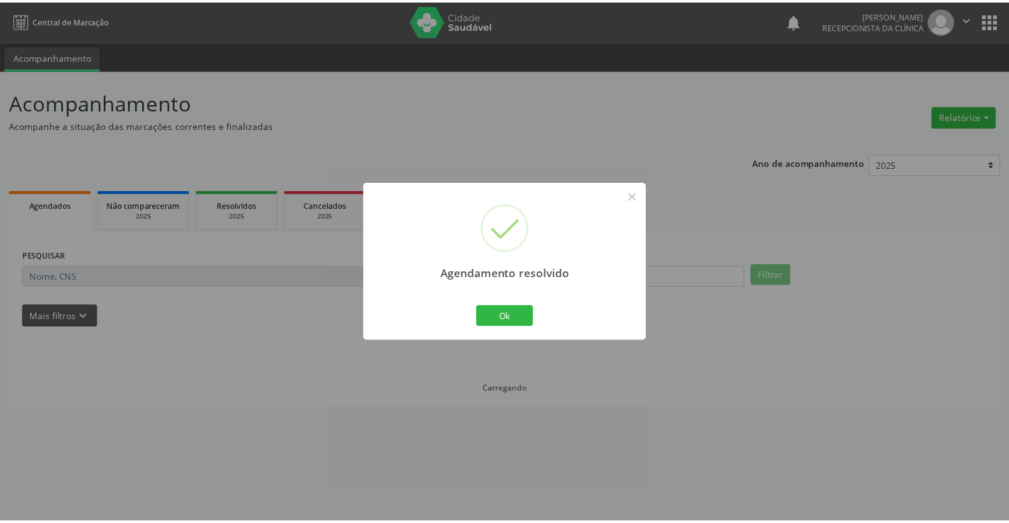
scroll to position [0, 0]
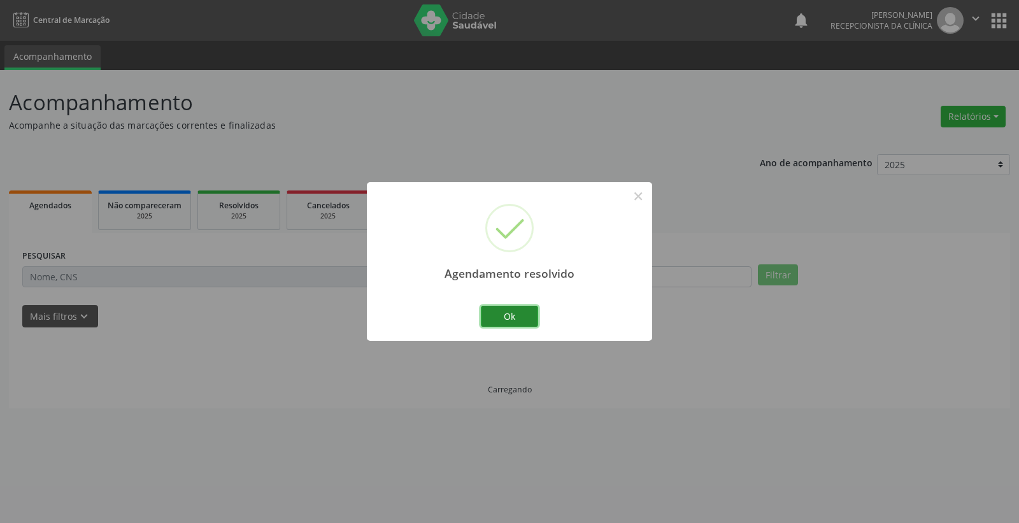
click at [533, 320] on button "Ok" at bounding box center [509, 317] width 57 height 22
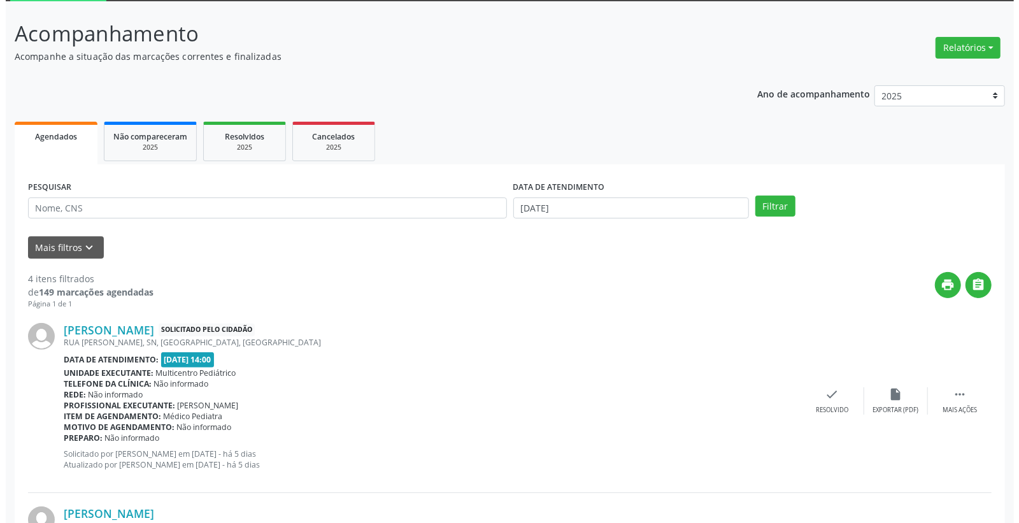
scroll to position [141, 0]
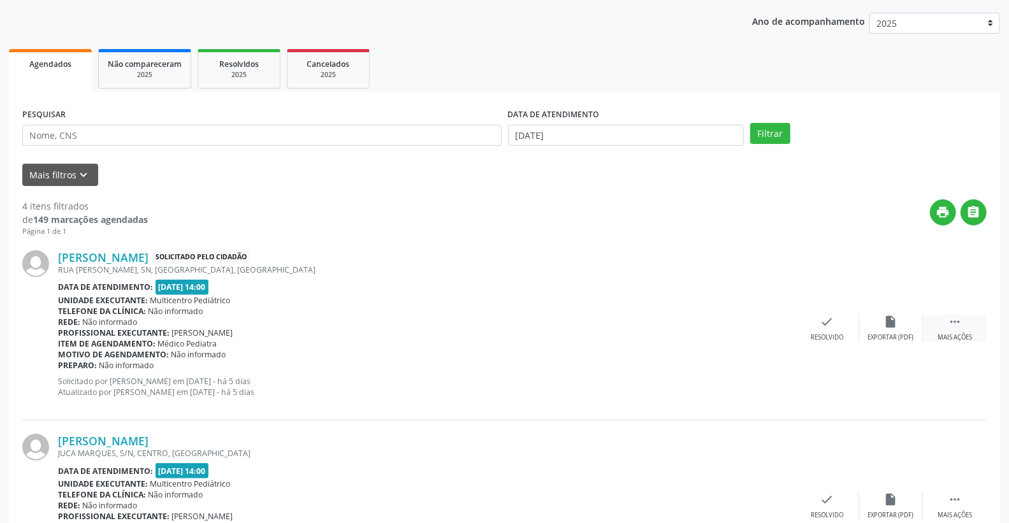
click at [958, 326] on icon "" at bounding box center [954, 322] width 14 height 14
click at [763, 328] on div "print Imprimir" at bounding box center [763, 328] width 64 height 27
click at [639, 316] on icon "check" at bounding box center [636, 322] width 14 height 14
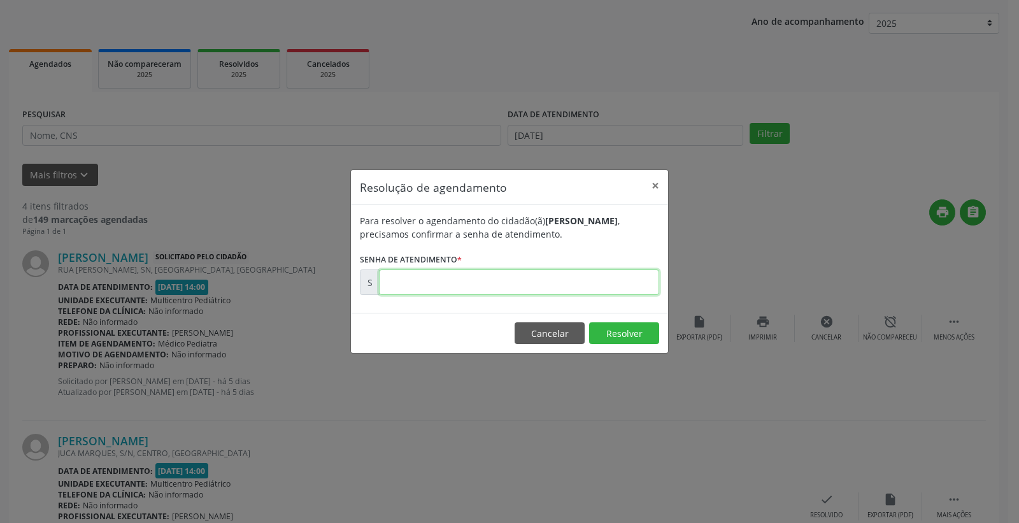
paste input "00173967"
type input "00173967"
click at [616, 323] on button "Resolver" at bounding box center [624, 333] width 70 height 22
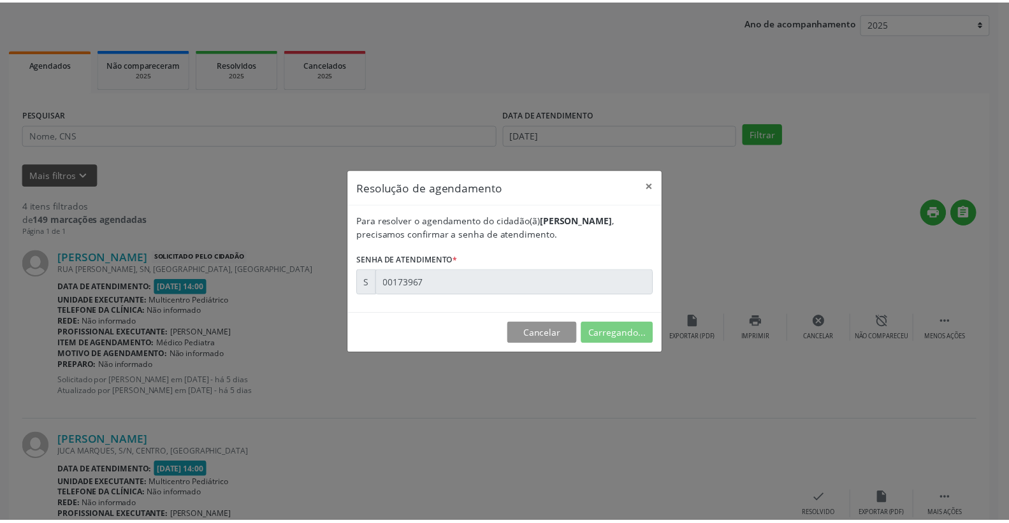
scroll to position [0, 0]
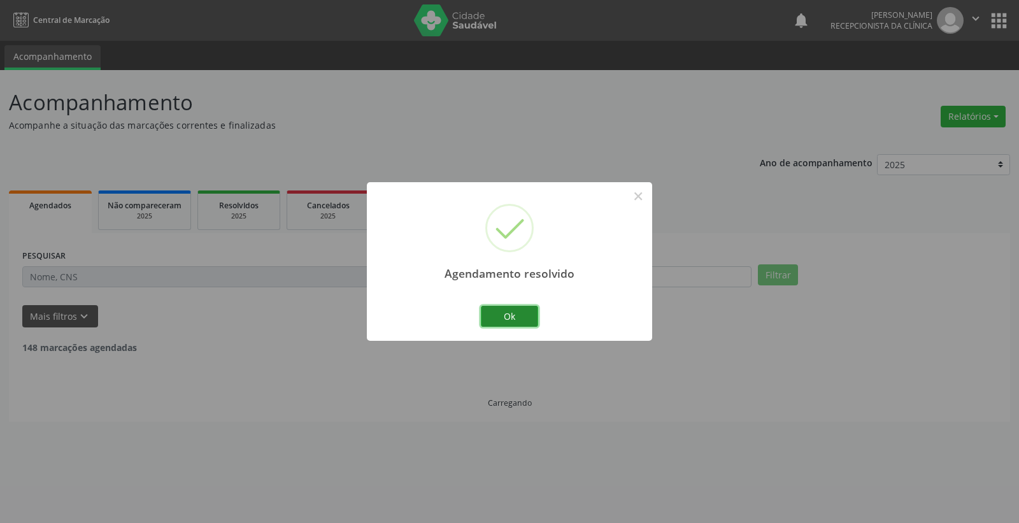
click at [494, 316] on button "Ok" at bounding box center [509, 317] width 57 height 22
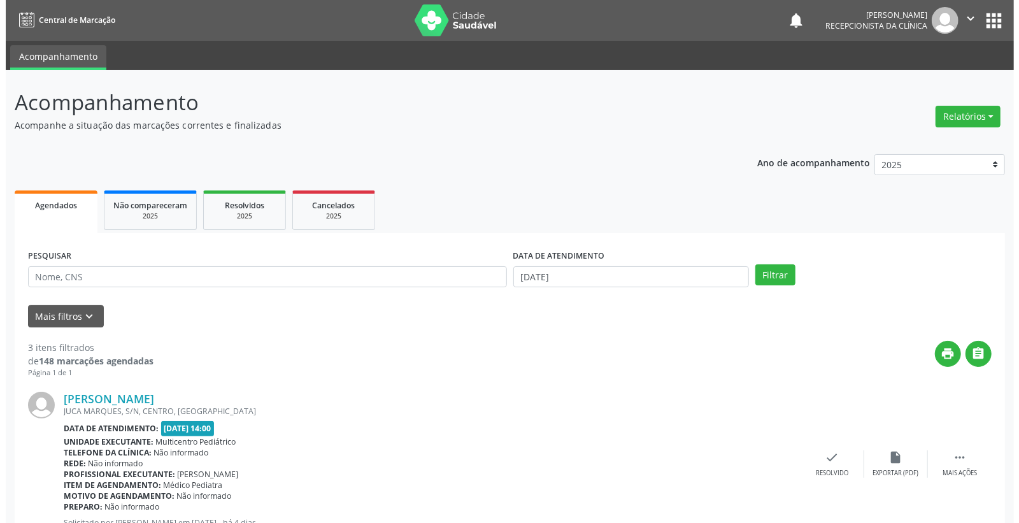
scroll to position [394, 0]
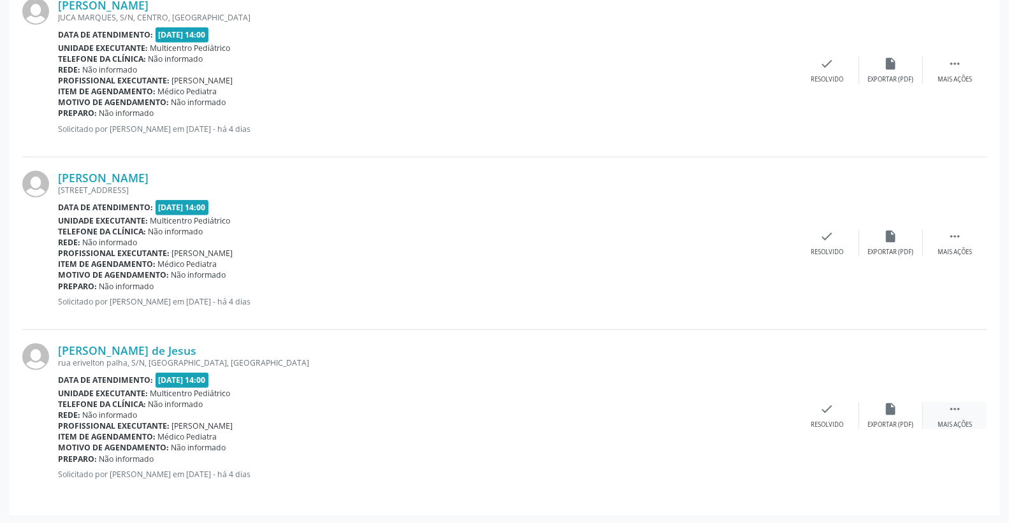
click at [964, 402] on div " Mais ações" at bounding box center [955, 415] width 64 height 27
click at [766, 405] on icon "print" at bounding box center [763, 409] width 14 height 14
click at [636, 406] on icon "check" at bounding box center [636, 409] width 14 height 14
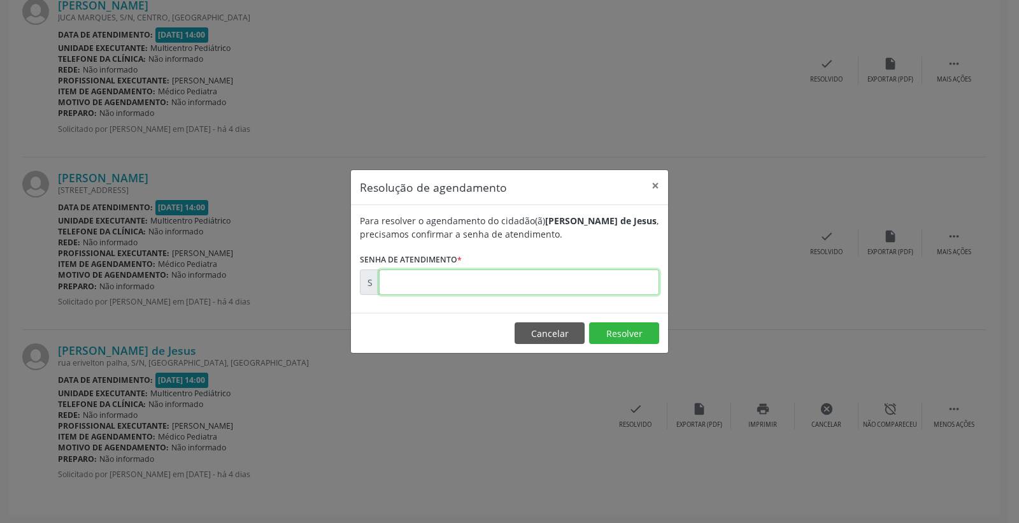
paste input "00174326"
type input "00174326"
click at [614, 327] on button "Resolver" at bounding box center [624, 333] width 70 height 22
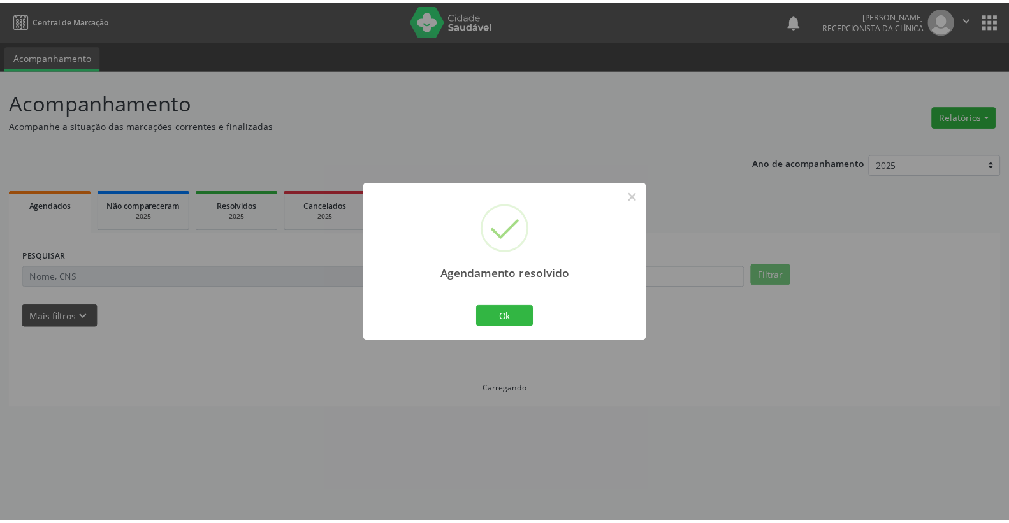
scroll to position [0, 0]
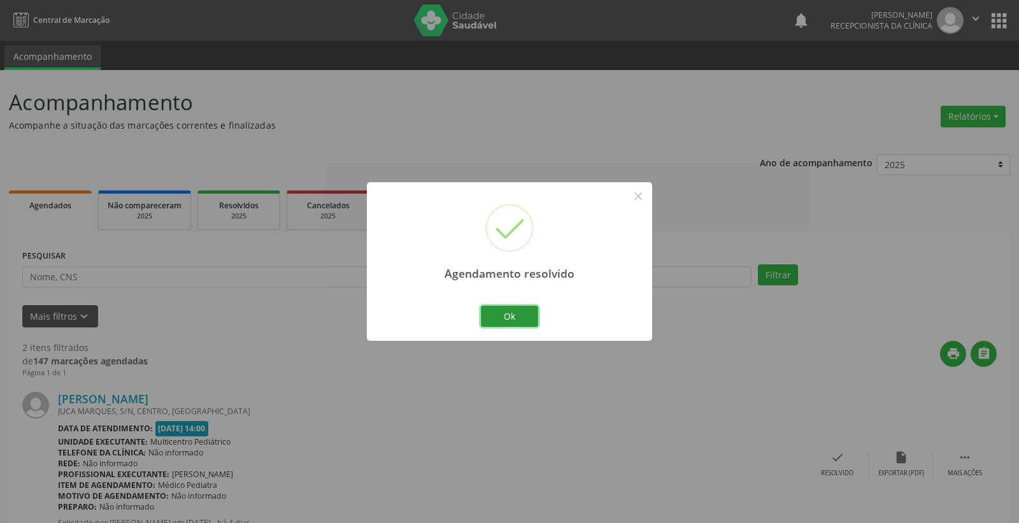
drag, startPoint x: 524, startPoint y: 320, endPoint x: 691, endPoint y: 329, distance: 167.2
click at [525, 313] on button "Ok" at bounding box center [509, 317] width 57 height 22
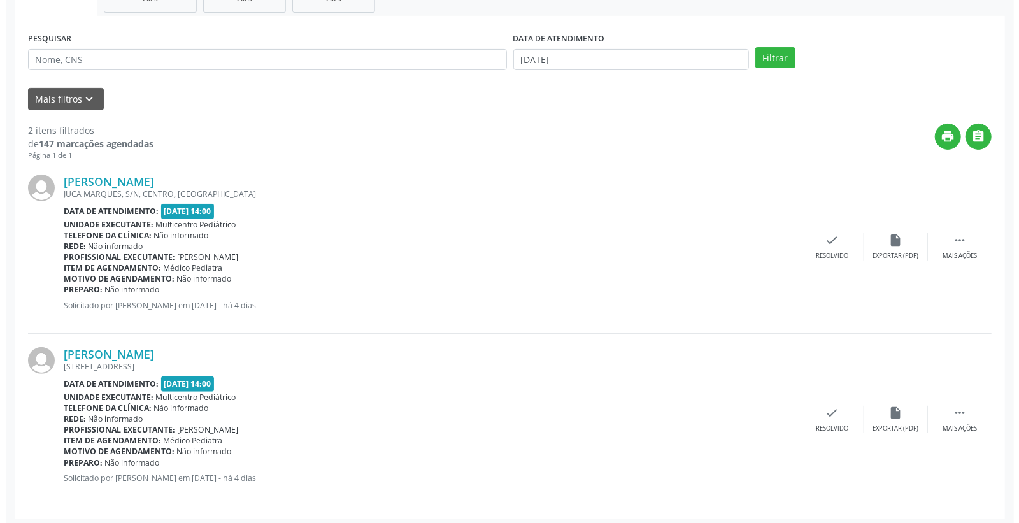
scroll to position [221, 0]
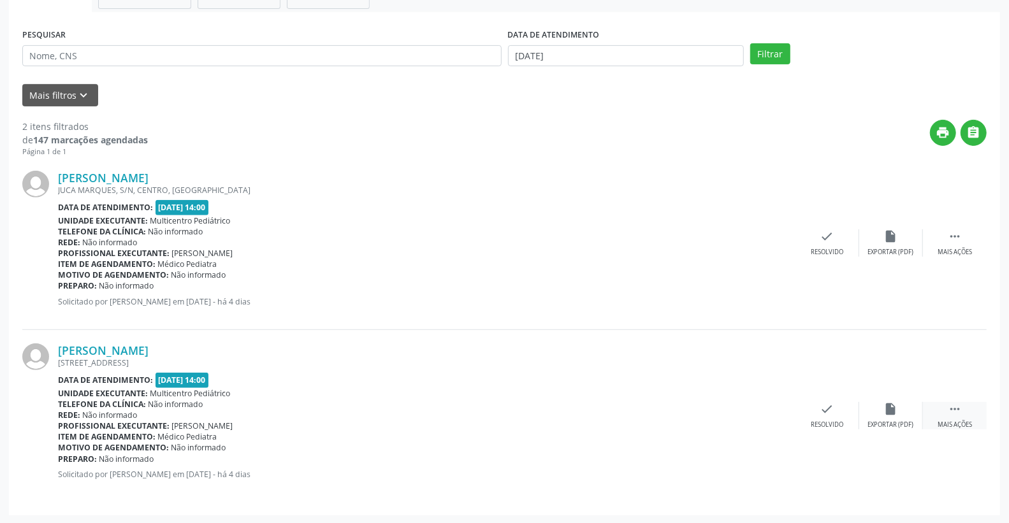
click at [959, 409] on icon "" at bounding box center [954, 409] width 14 height 14
click at [762, 417] on div "print Imprimir" at bounding box center [763, 415] width 64 height 27
click at [633, 410] on icon "check" at bounding box center [636, 409] width 14 height 14
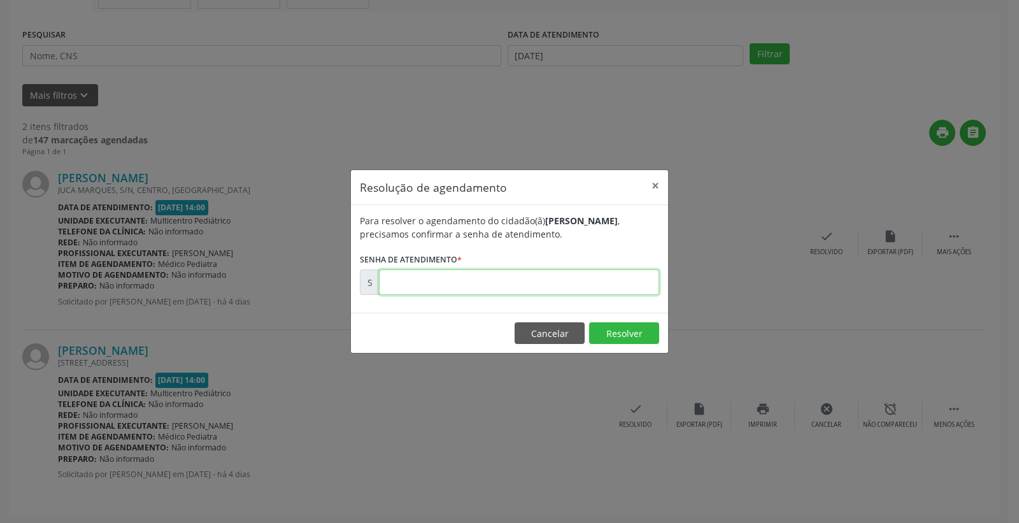
paste input "00174303"
type input "00174303"
click at [629, 336] on button "Resolver" at bounding box center [624, 333] width 70 height 22
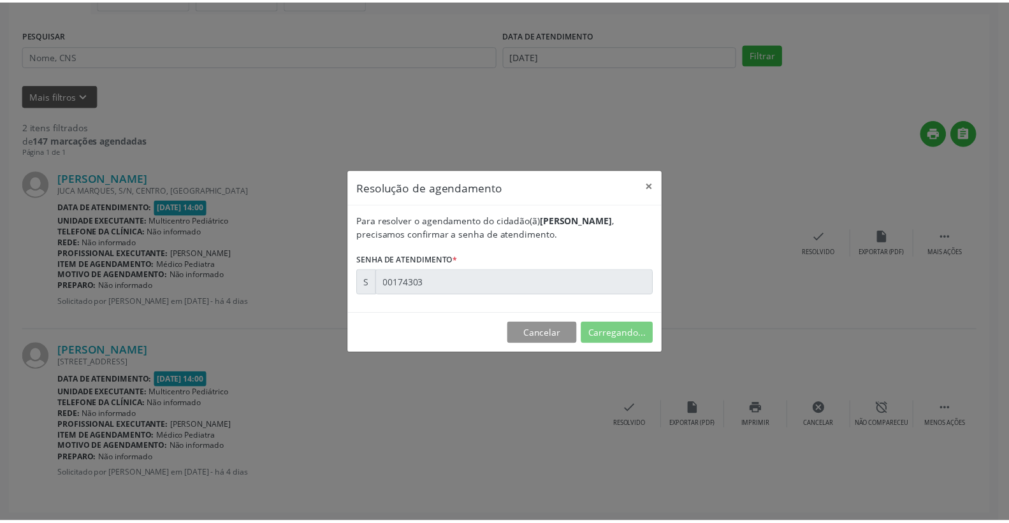
scroll to position [0, 0]
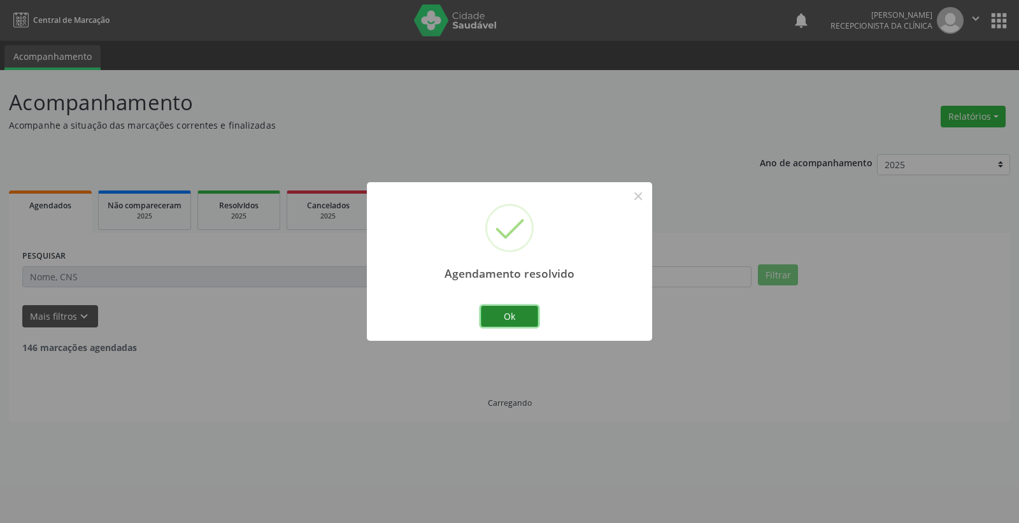
click at [533, 315] on button "Ok" at bounding box center [509, 317] width 57 height 22
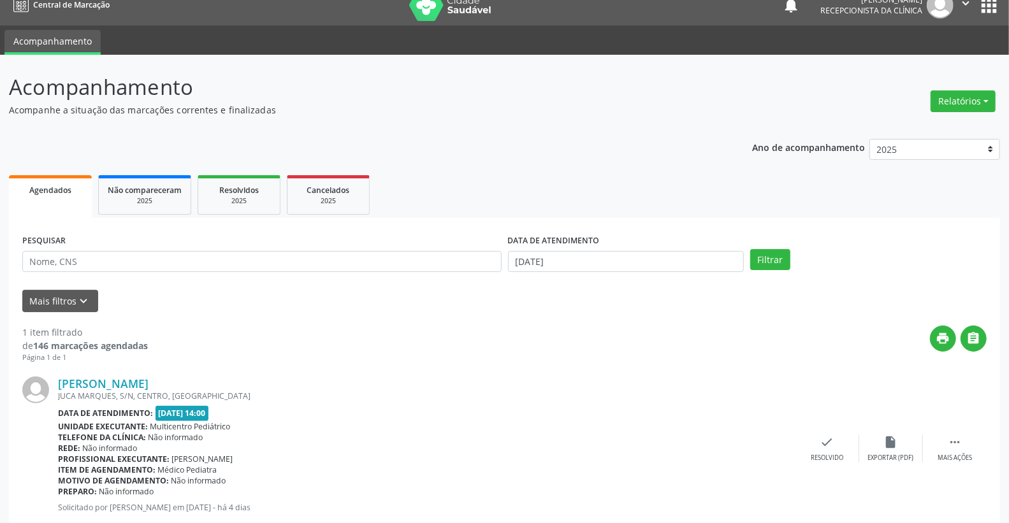
scroll to position [48, 0]
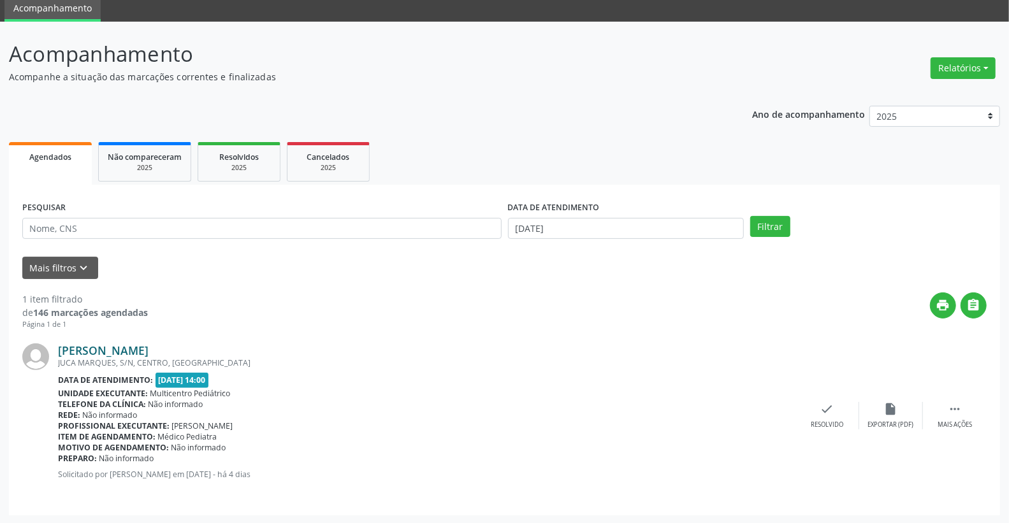
click at [141, 345] on link "[PERSON_NAME]" at bounding box center [103, 350] width 90 height 14
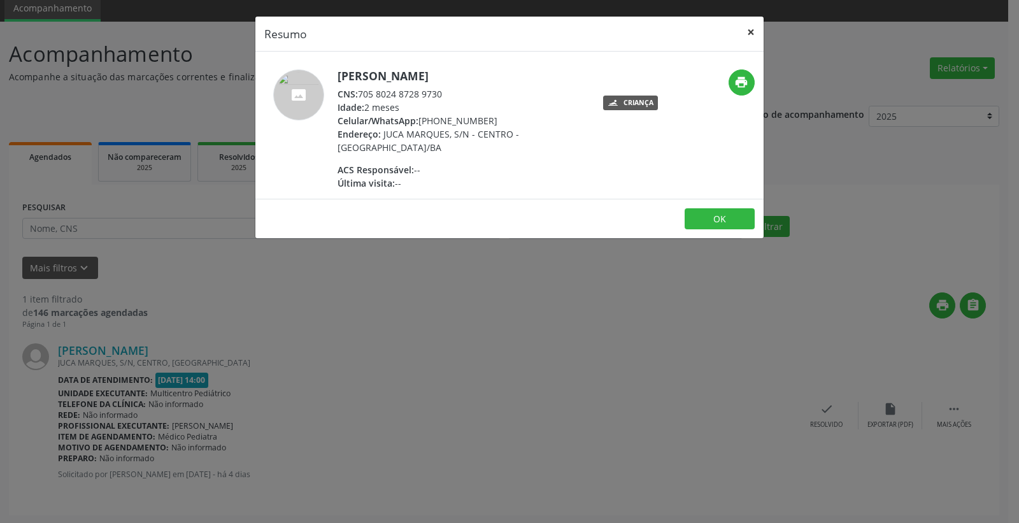
drag, startPoint x: 753, startPoint y: 34, endPoint x: 755, endPoint y: 5, distance: 29.4
click at [752, 32] on button "×" at bounding box center [750, 32] width 25 height 31
